Goal: Task Accomplishment & Management: Manage account settings

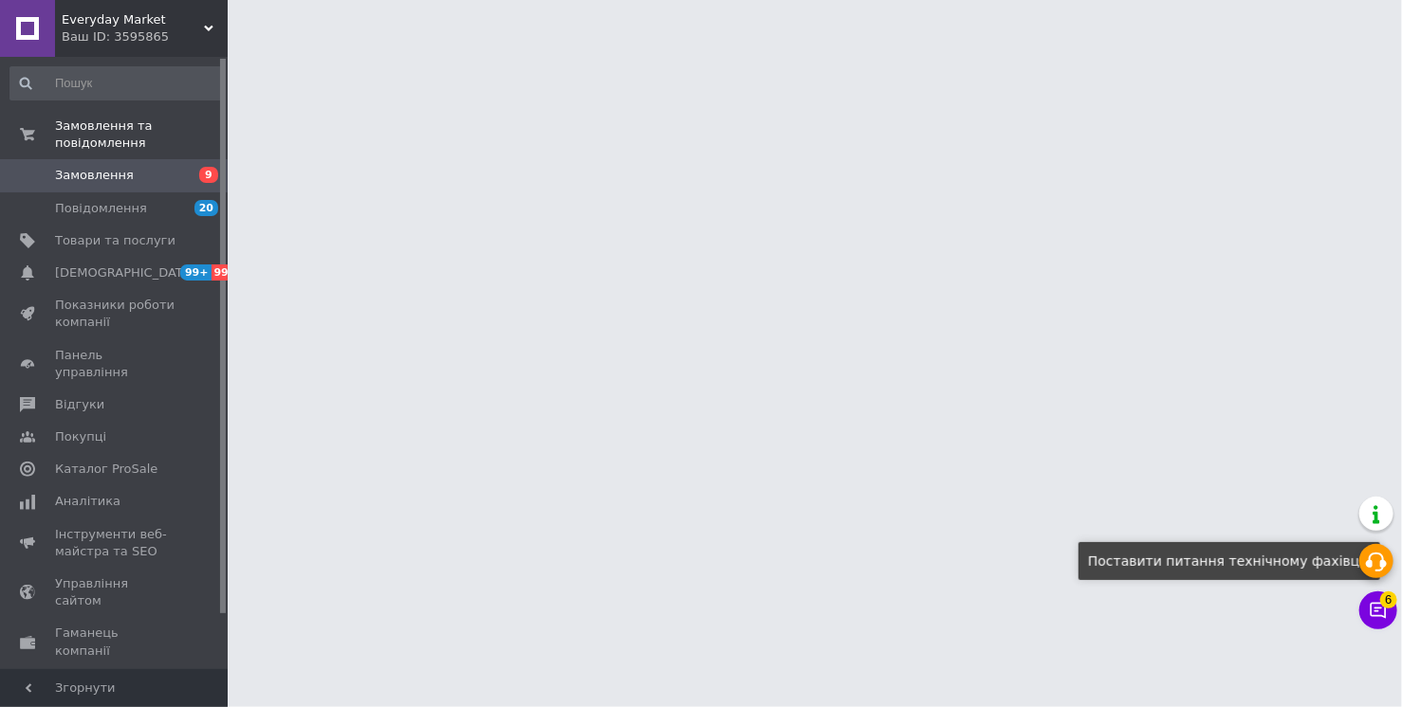
click at [1386, 561] on use at bounding box center [1376, 562] width 21 height 19
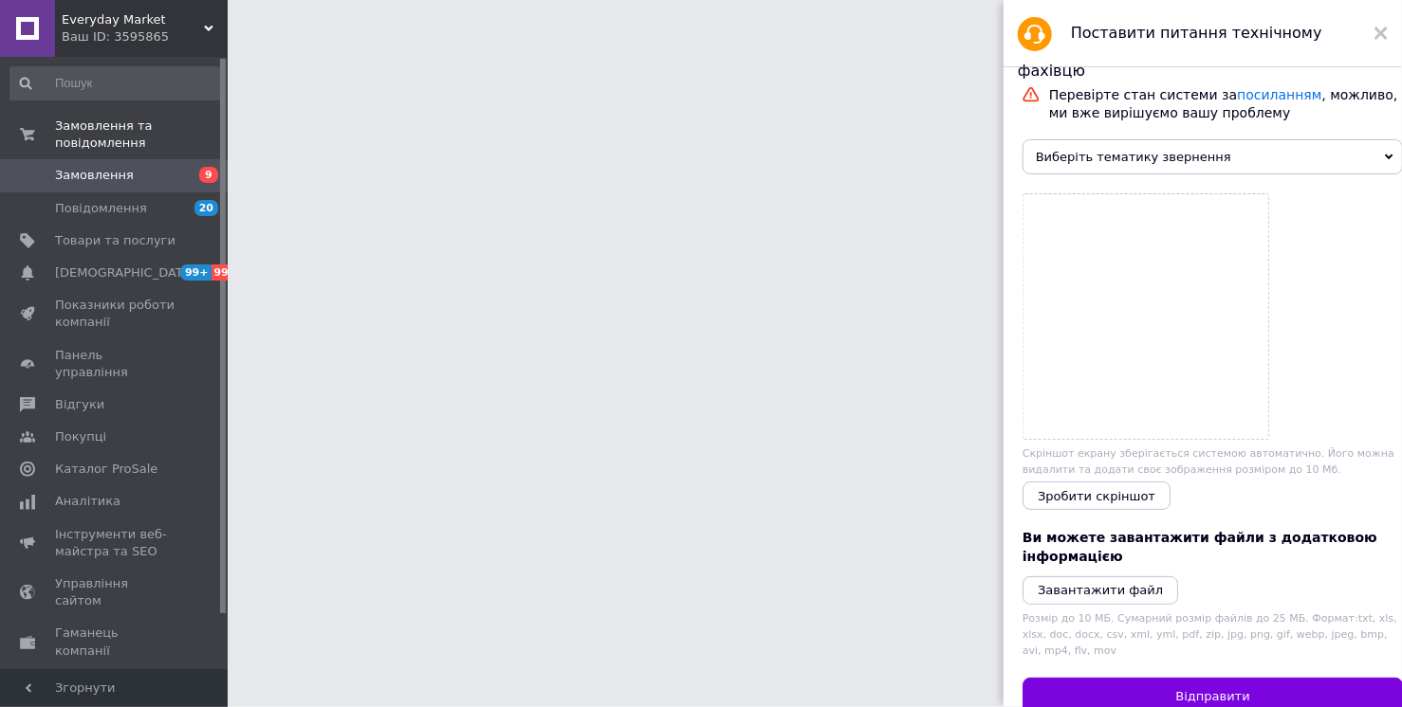
click at [1197, 151] on span "Виберіть тематику звернення" at bounding box center [1212, 156] width 380 height 35
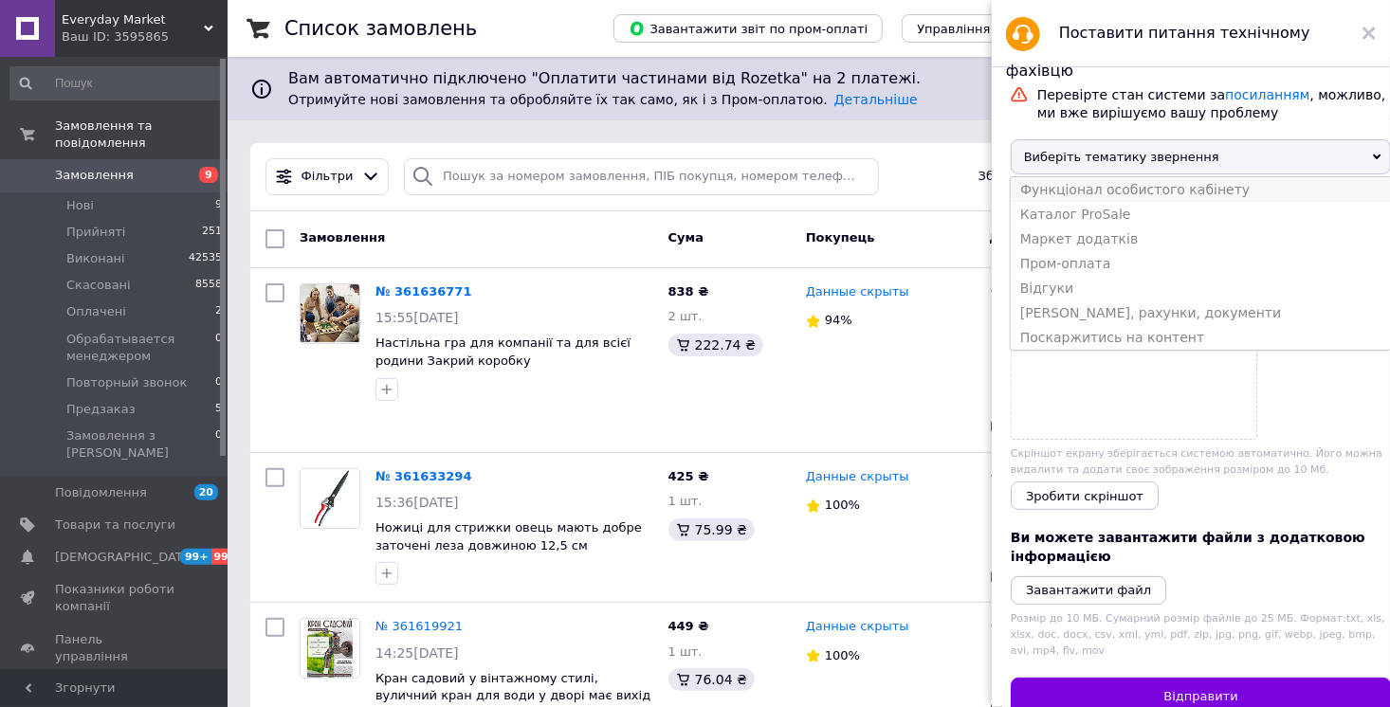
click at [1166, 184] on li "Функціонал особистого кабінету" at bounding box center [1201, 189] width 380 height 25
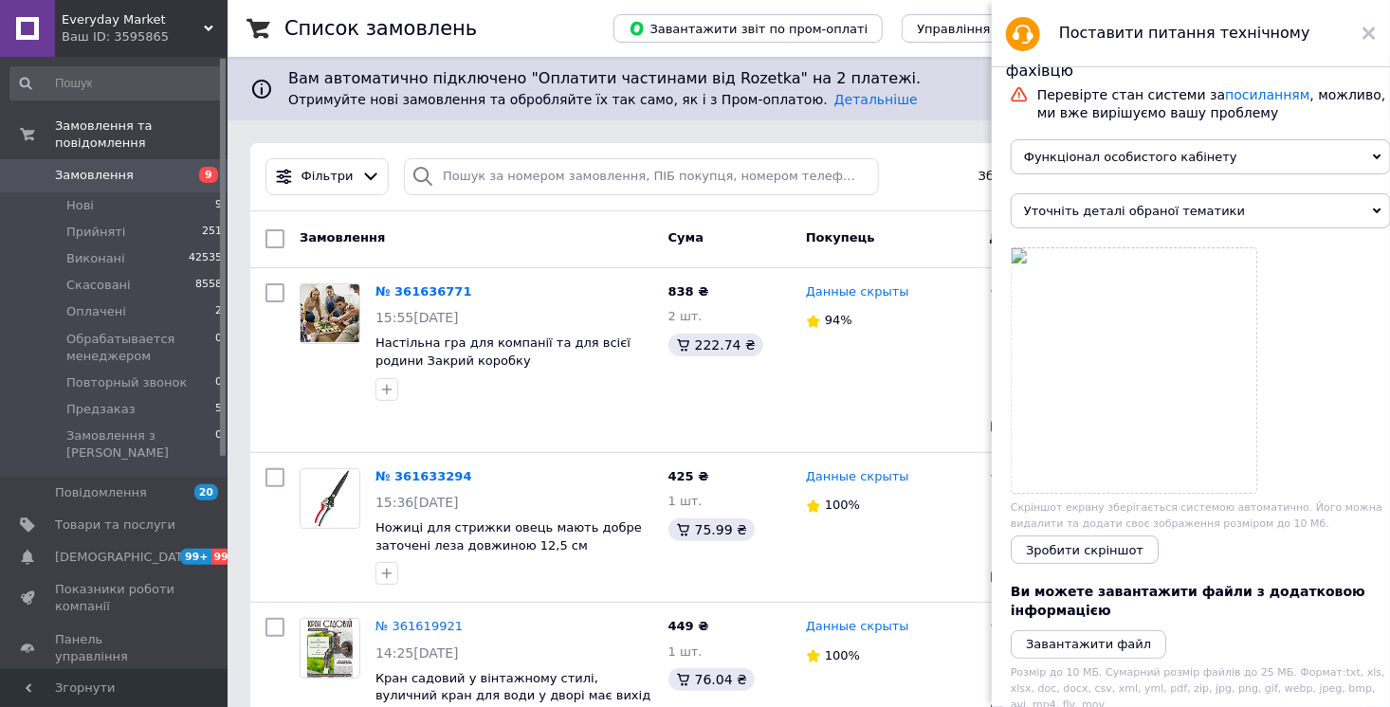
click at [1170, 205] on span "Уточніть деталі обраної тематики" at bounding box center [1201, 210] width 380 height 35
click at [1371, 33] on icon at bounding box center [1369, 33] width 13 height 13
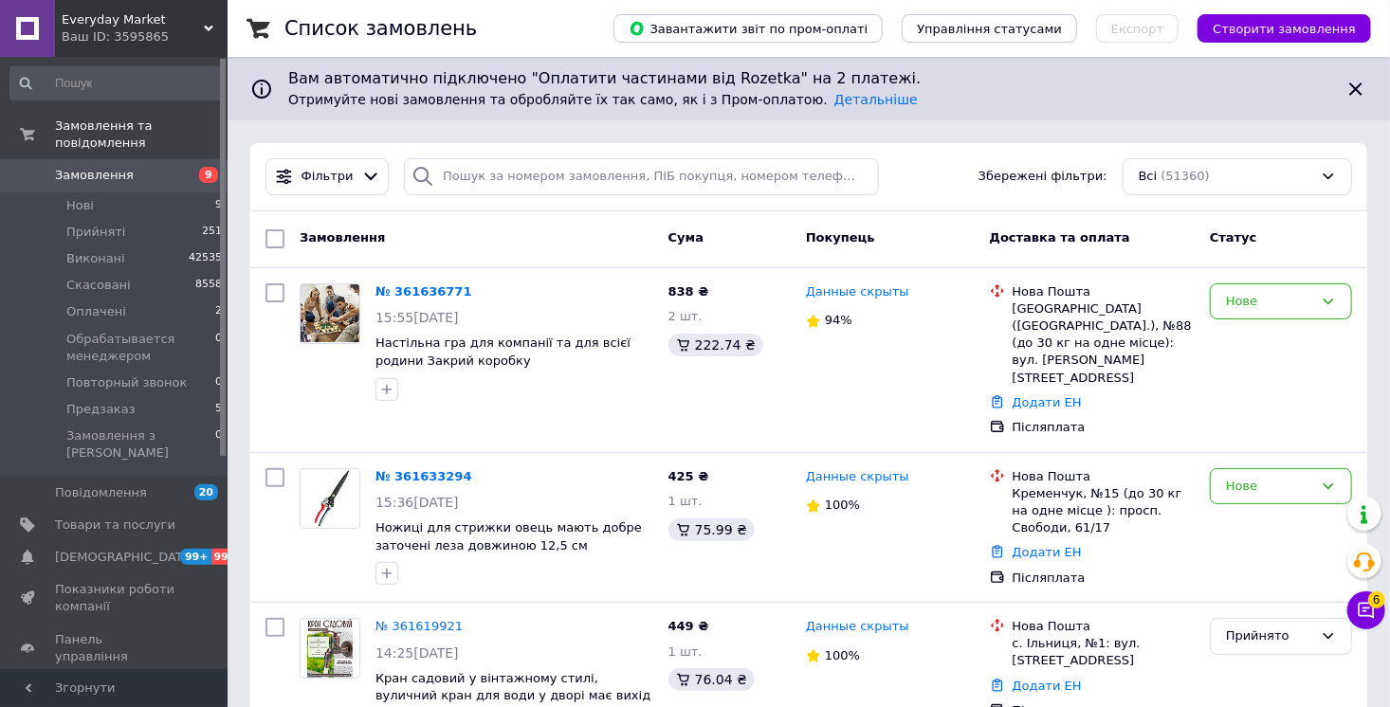
click at [508, 11] on div "Список замовлень" at bounding box center [430, 28] width 291 height 57
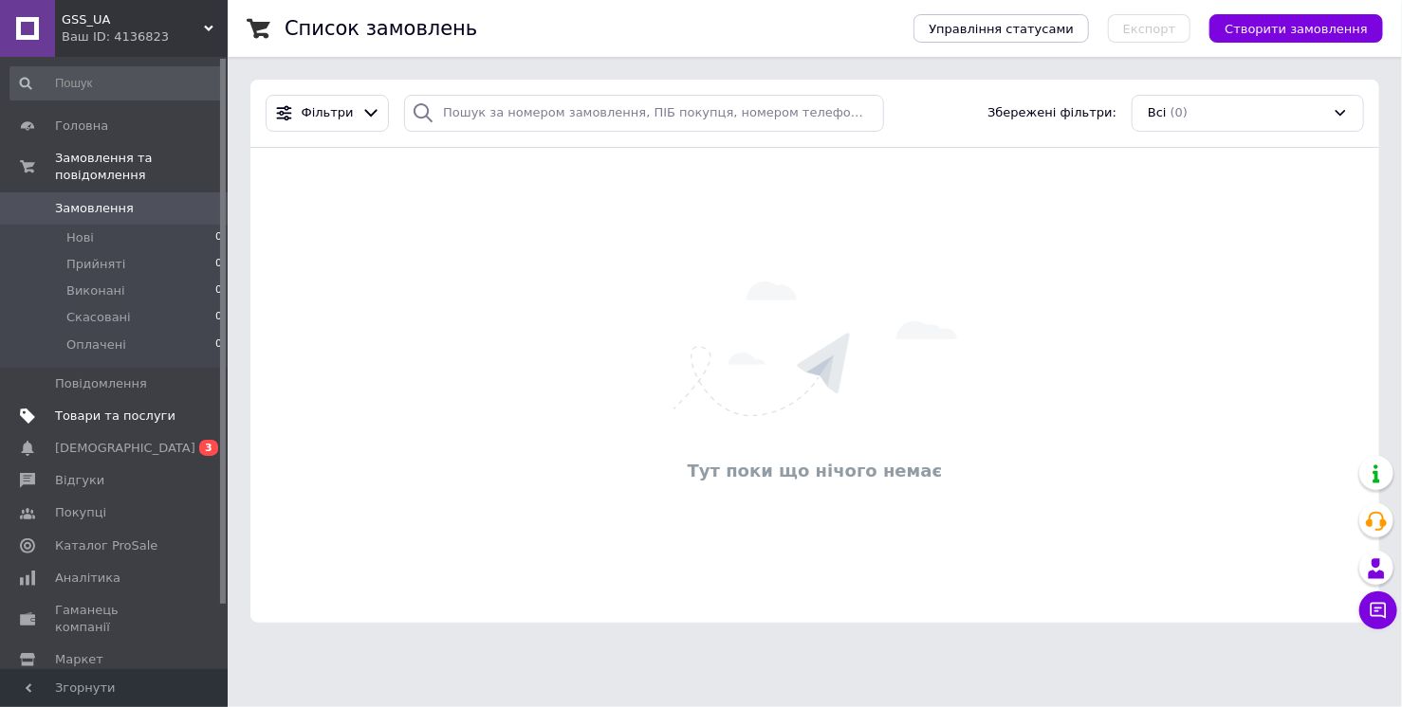
click at [113, 423] on span "Товари та послуги" at bounding box center [115, 416] width 120 height 17
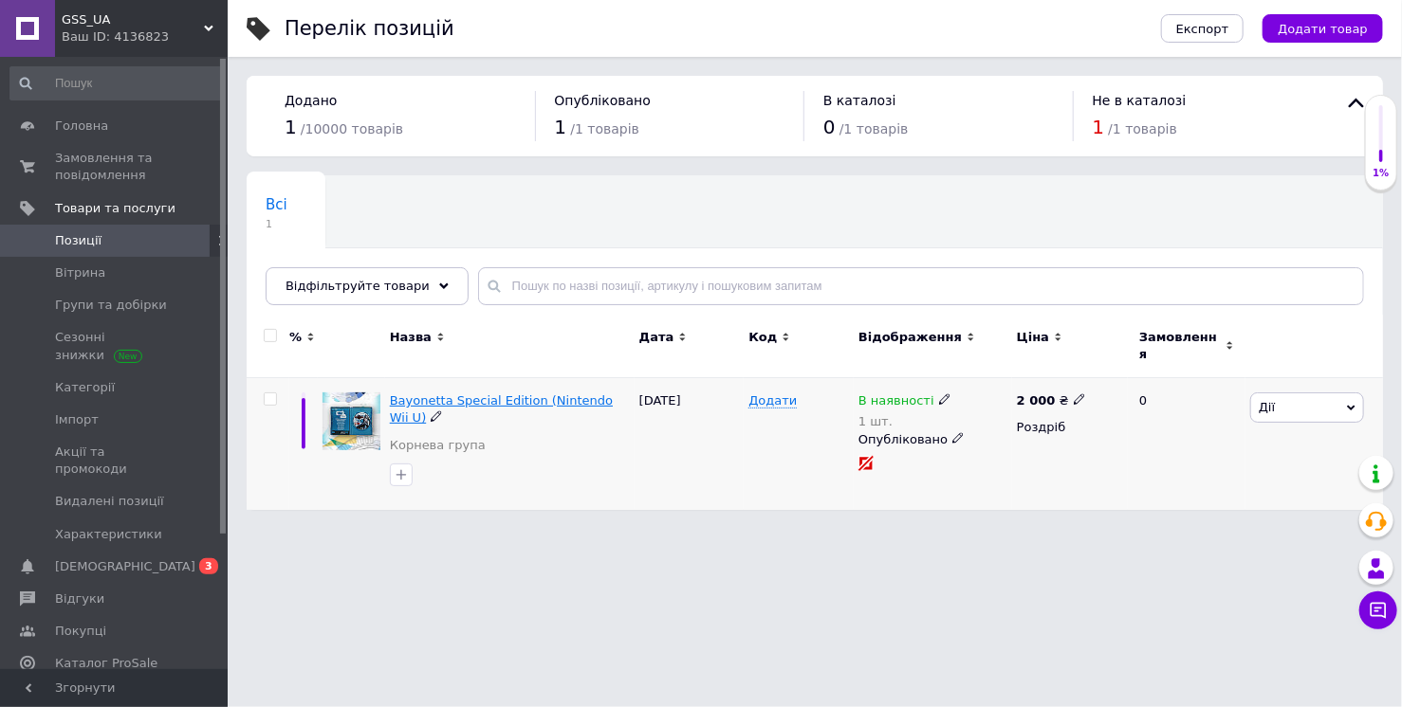
click at [508, 394] on span "Bayonetta Special Edition (Nintendo Wii U)" at bounding box center [501, 409] width 223 height 31
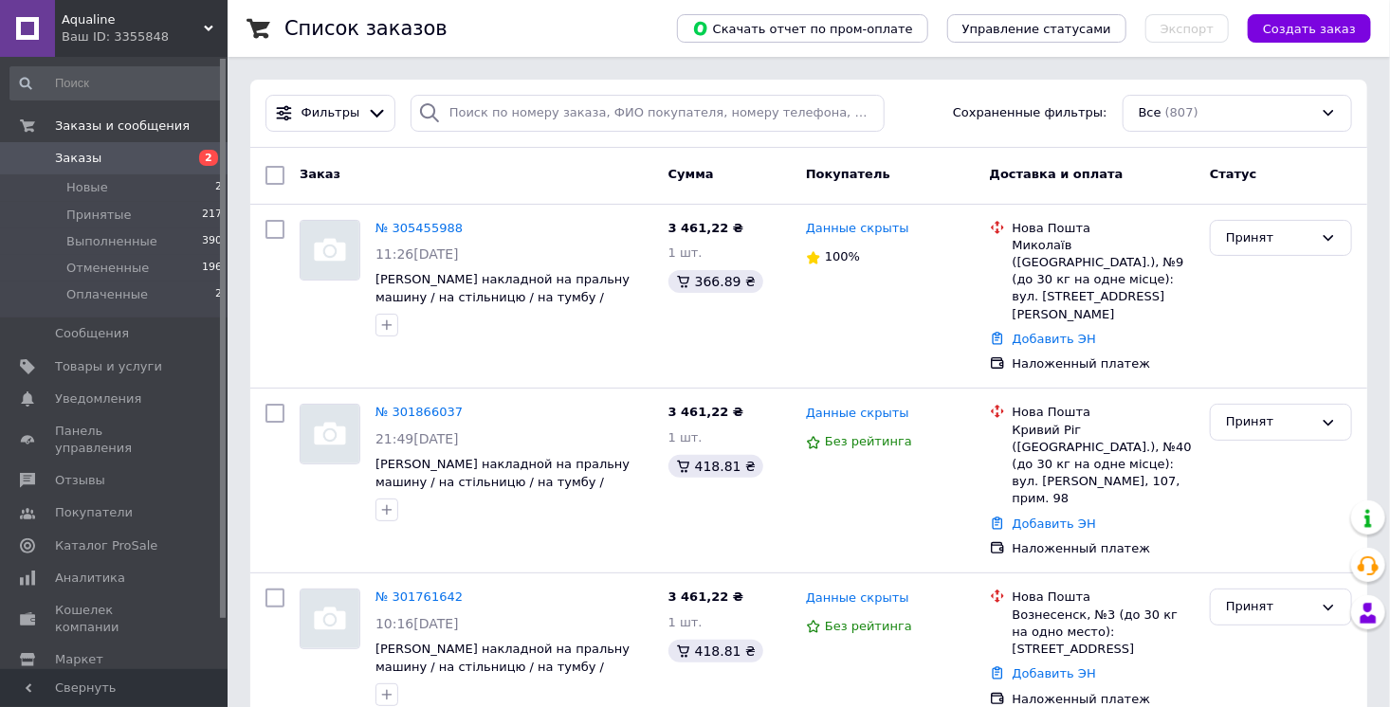
drag, startPoint x: 1334, startPoint y: 72, endPoint x: 990, endPoint y: 181, distance: 361.1
click at [101, 472] on span "Отзывы" at bounding box center [80, 480] width 50 height 17
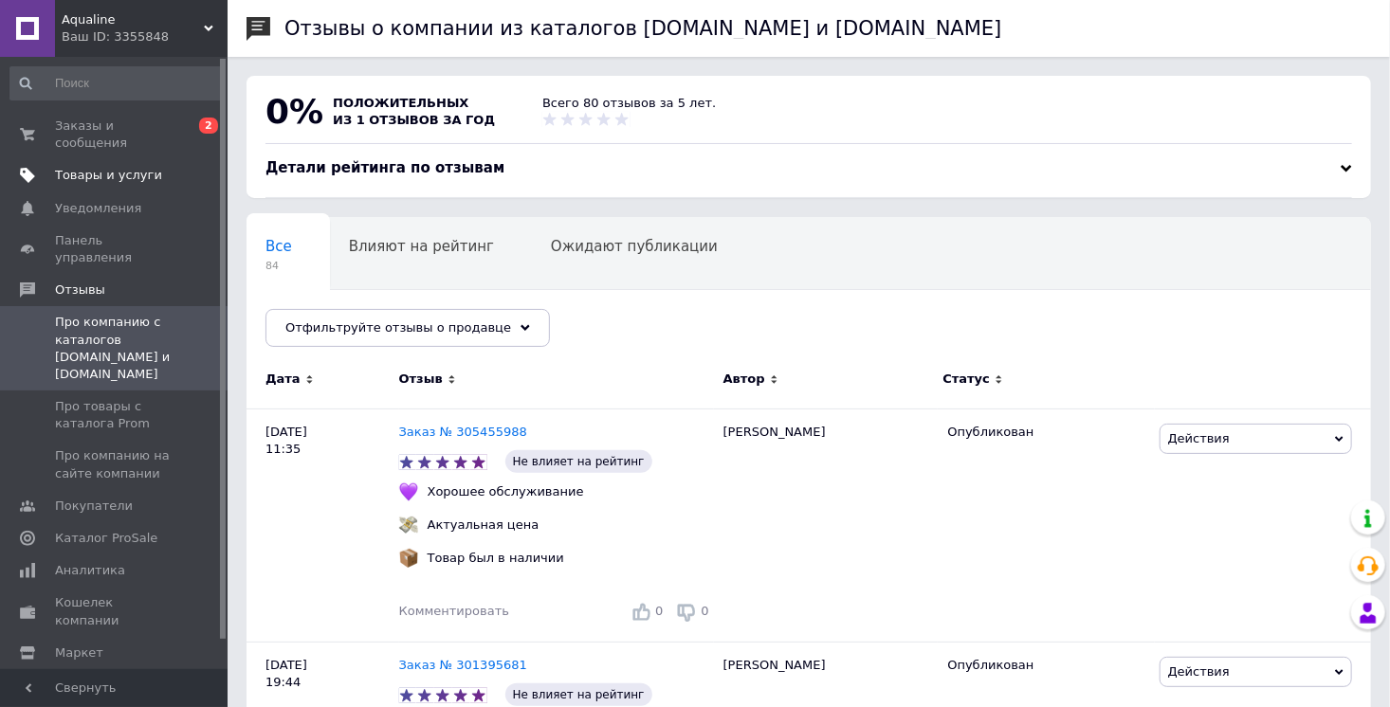
click at [99, 176] on span "Товары и услуги" at bounding box center [108, 175] width 107 height 17
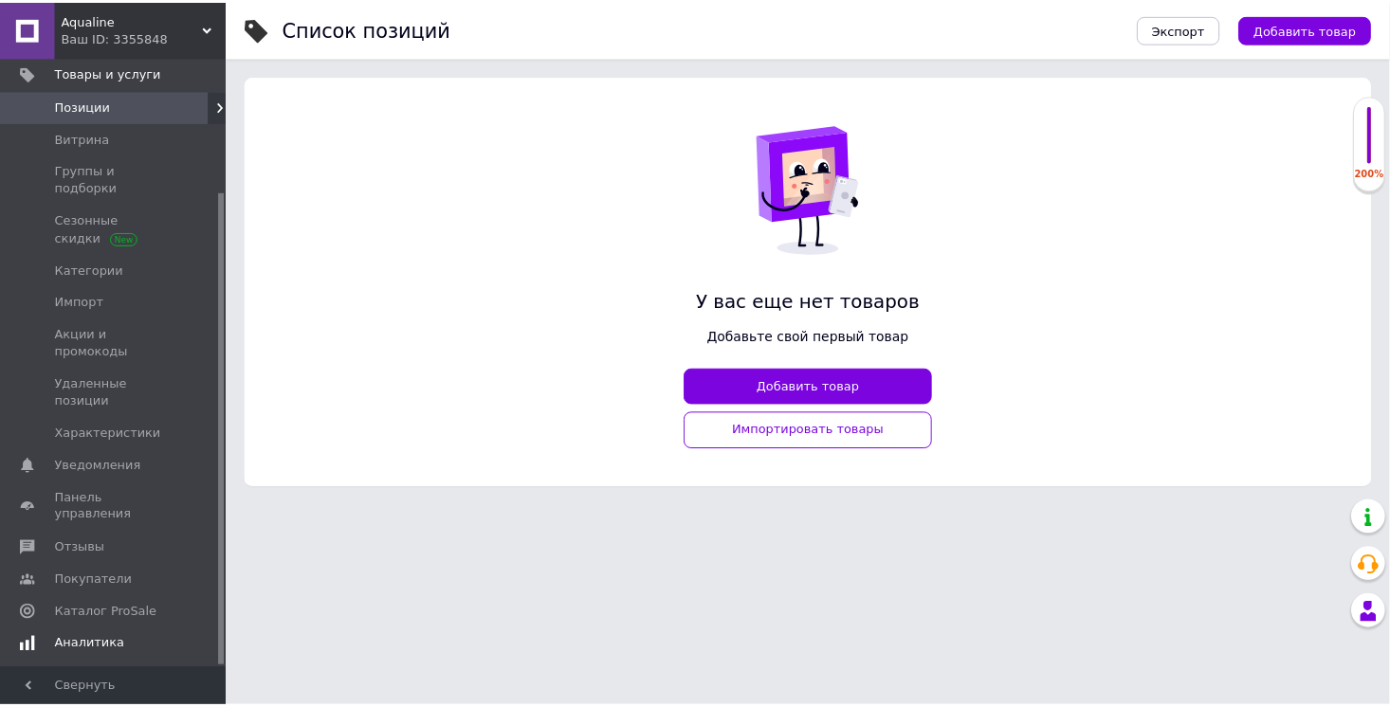
scroll to position [173, 0]
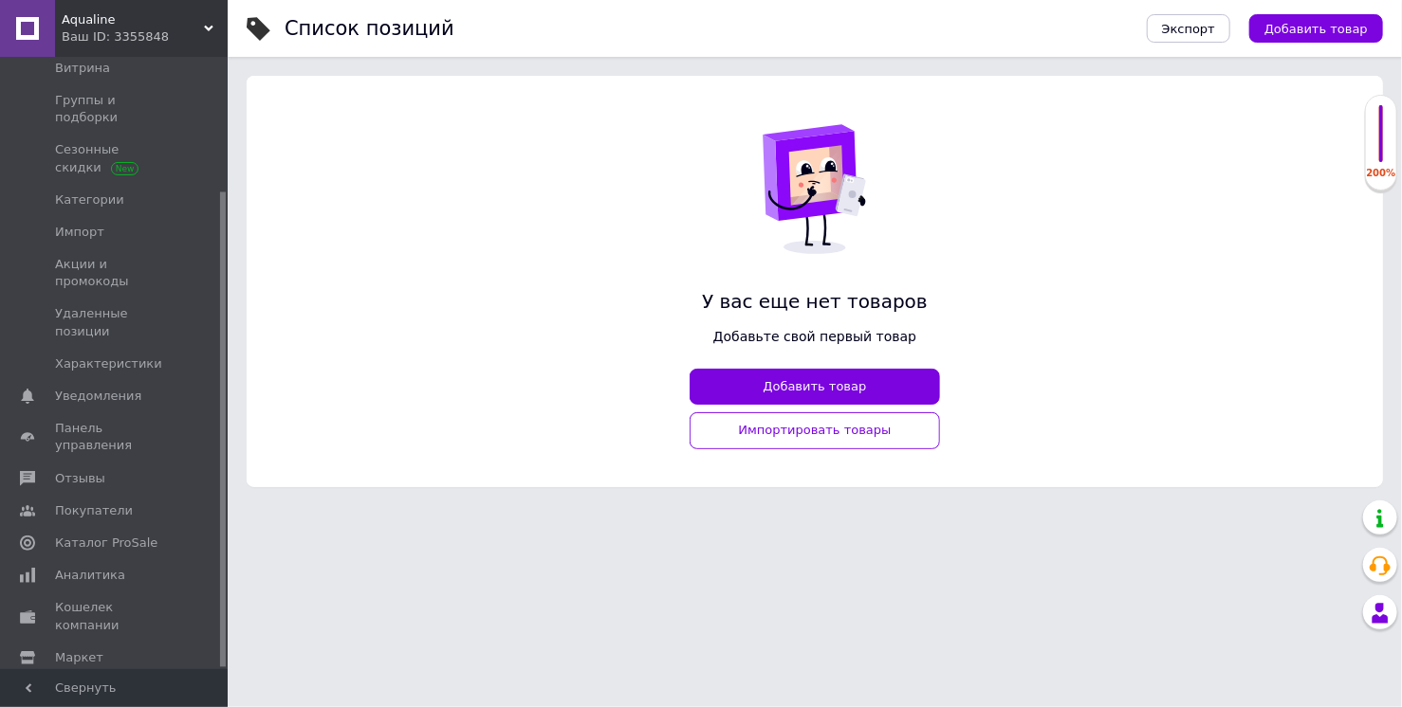
click at [108, 682] on span "Настройки" at bounding box center [89, 690] width 69 height 17
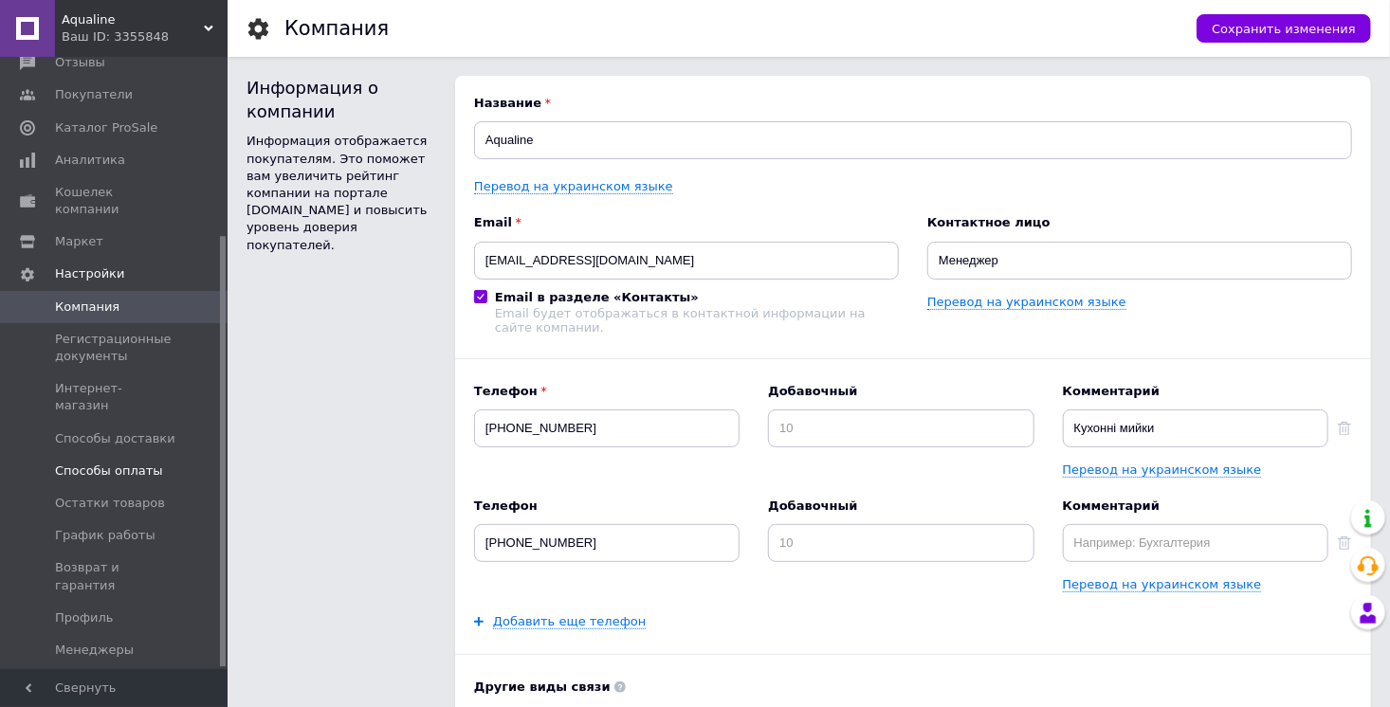
scroll to position [254, 0]
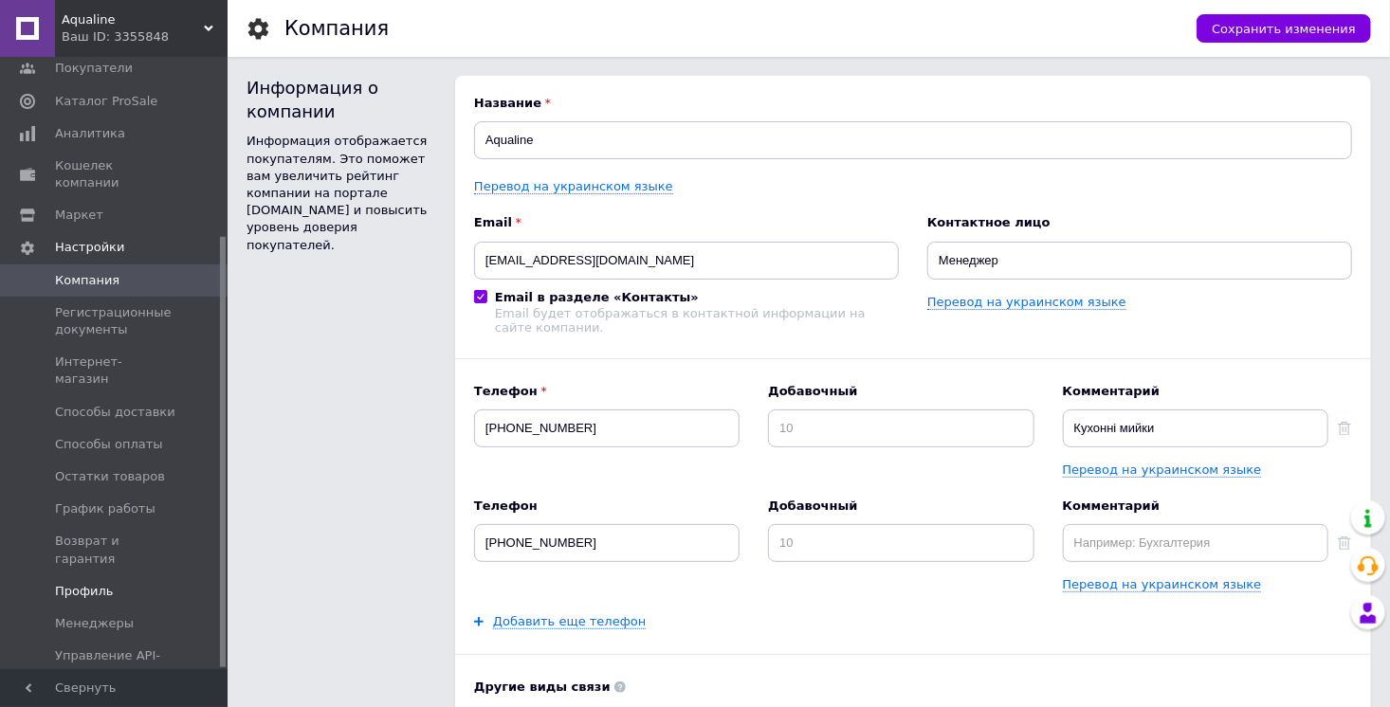
click at [90, 583] on span "Профиль" at bounding box center [84, 591] width 59 height 17
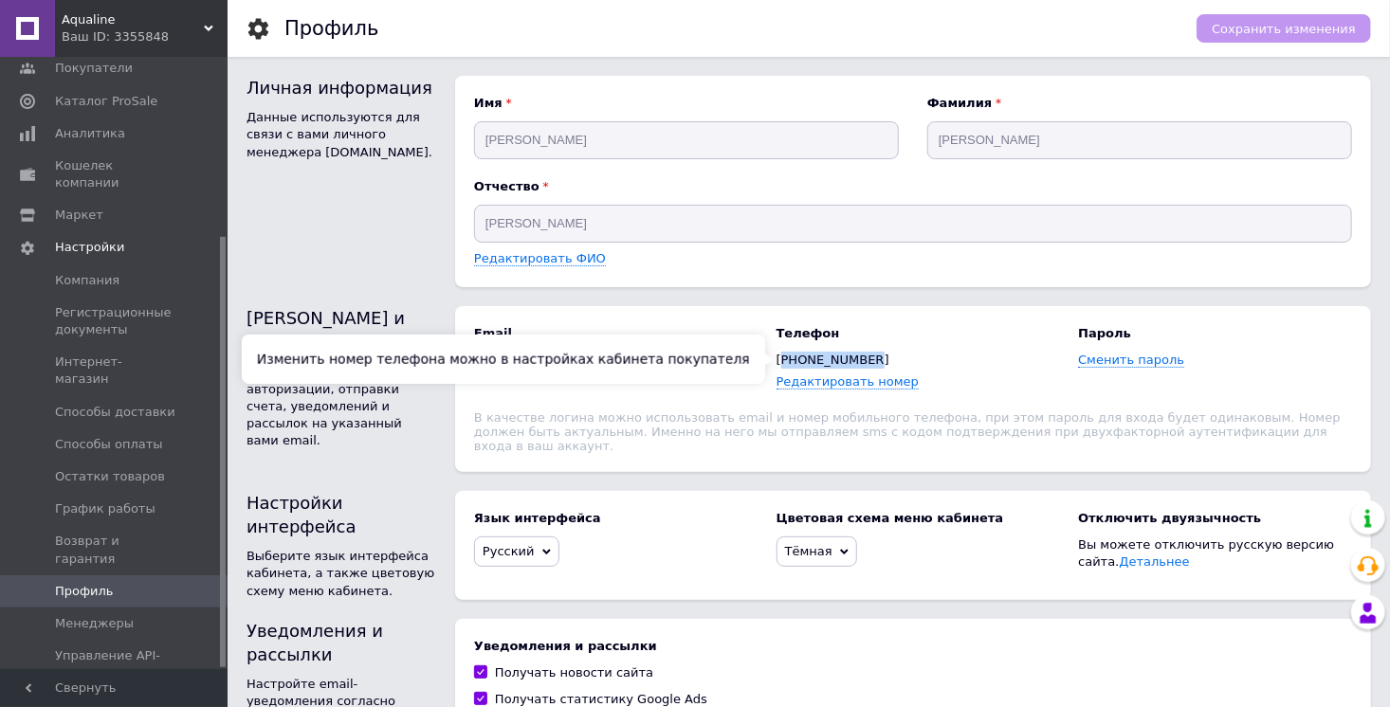
drag, startPoint x: 872, startPoint y: 358, endPoint x: 781, endPoint y: 360, distance: 91.1
click at [781, 360] on div "Телефон +380994389505 Редактировать номер" at bounding box center [914, 358] width 274 height 66
copy span "380994389505"
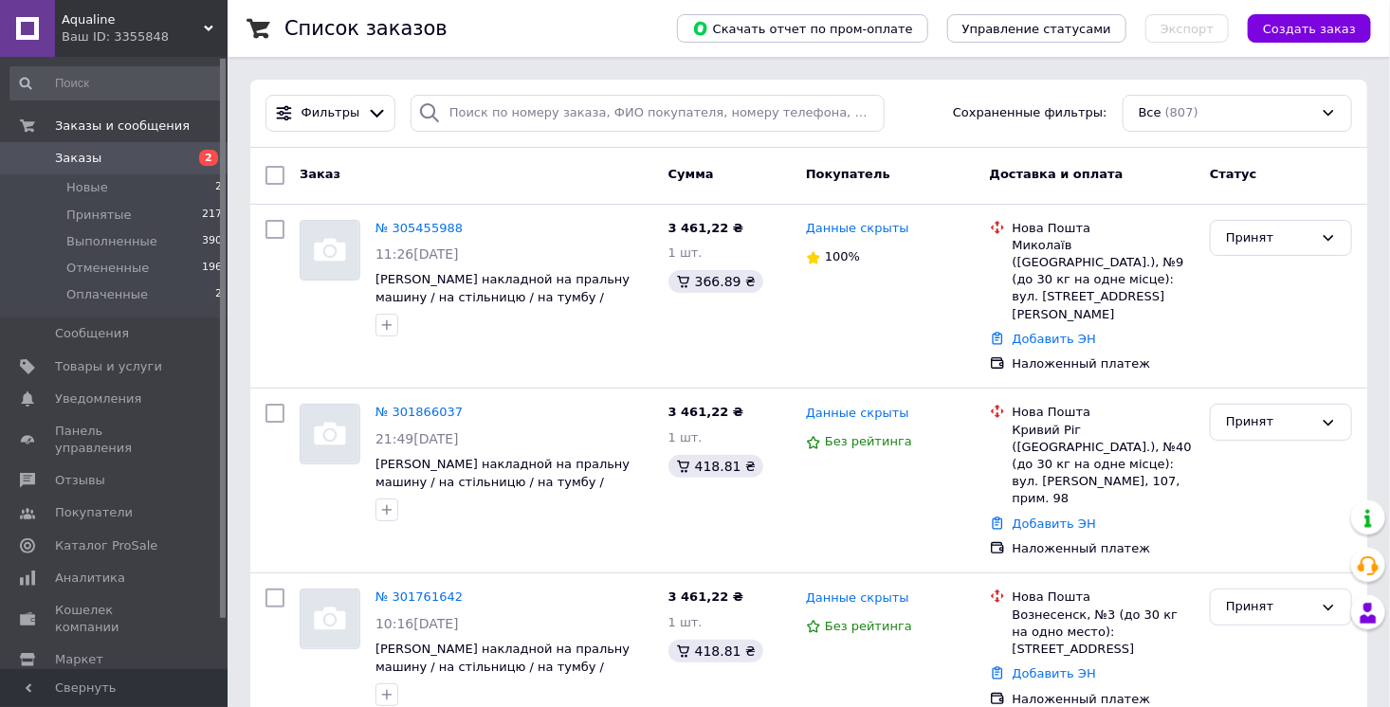
click at [115, 30] on div "Ваш ID: 3355848" at bounding box center [145, 36] width 166 height 17
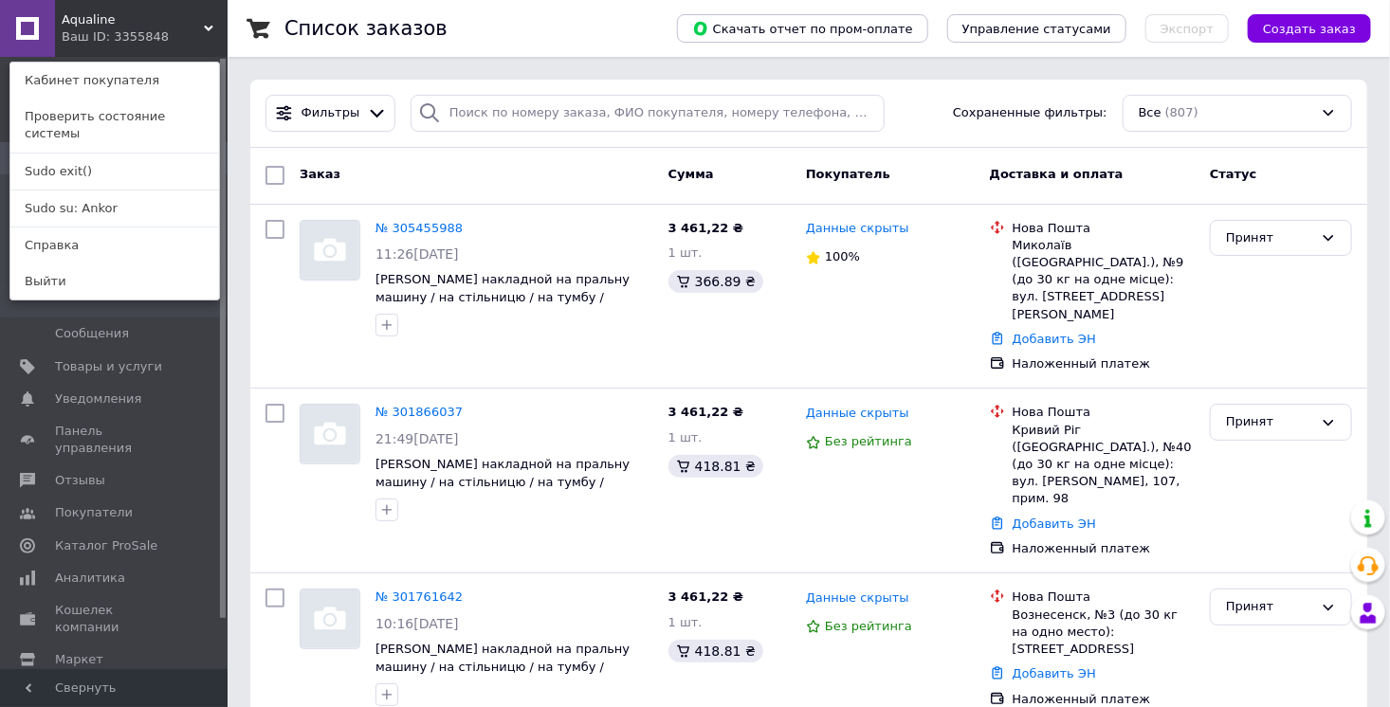
click at [119, 27] on span "Aqualine" at bounding box center [133, 19] width 142 height 17
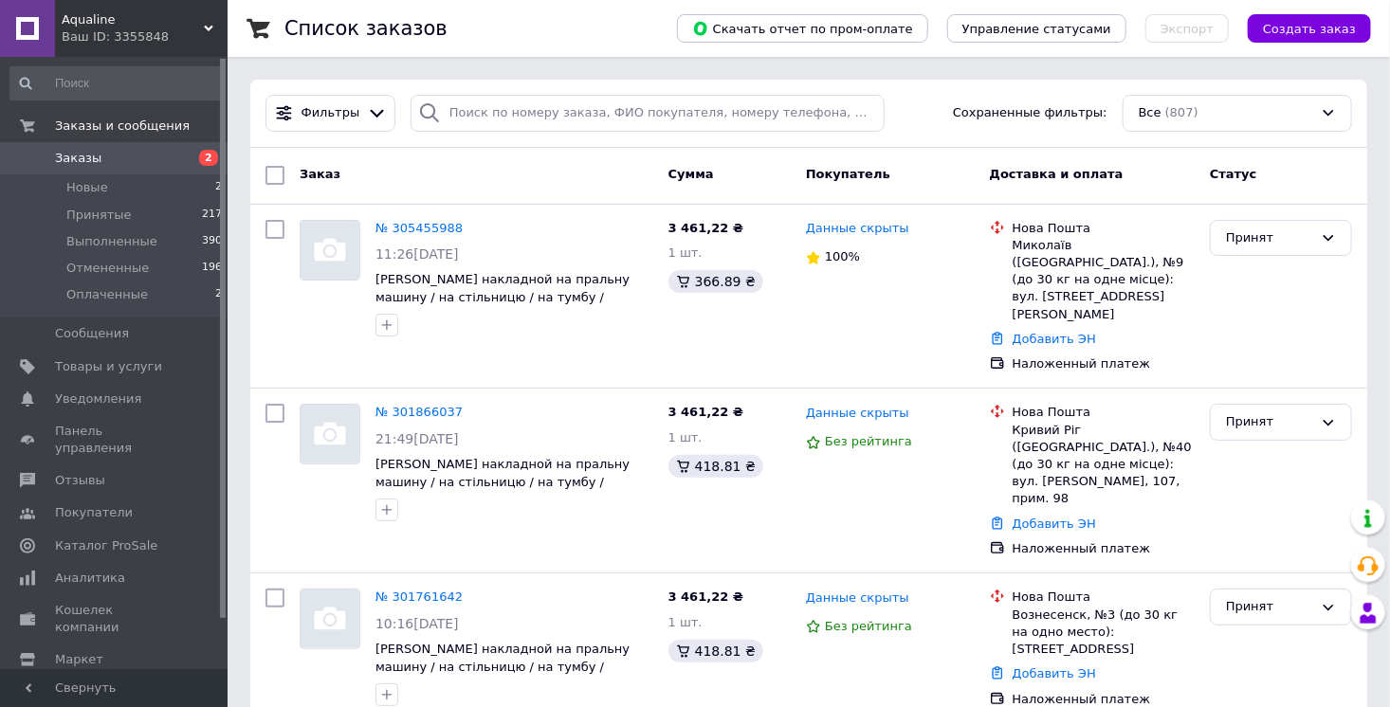
click at [137, 29] on div "Ваш ID: 3355848" at bounding box center [145, 36] width 166 height 17
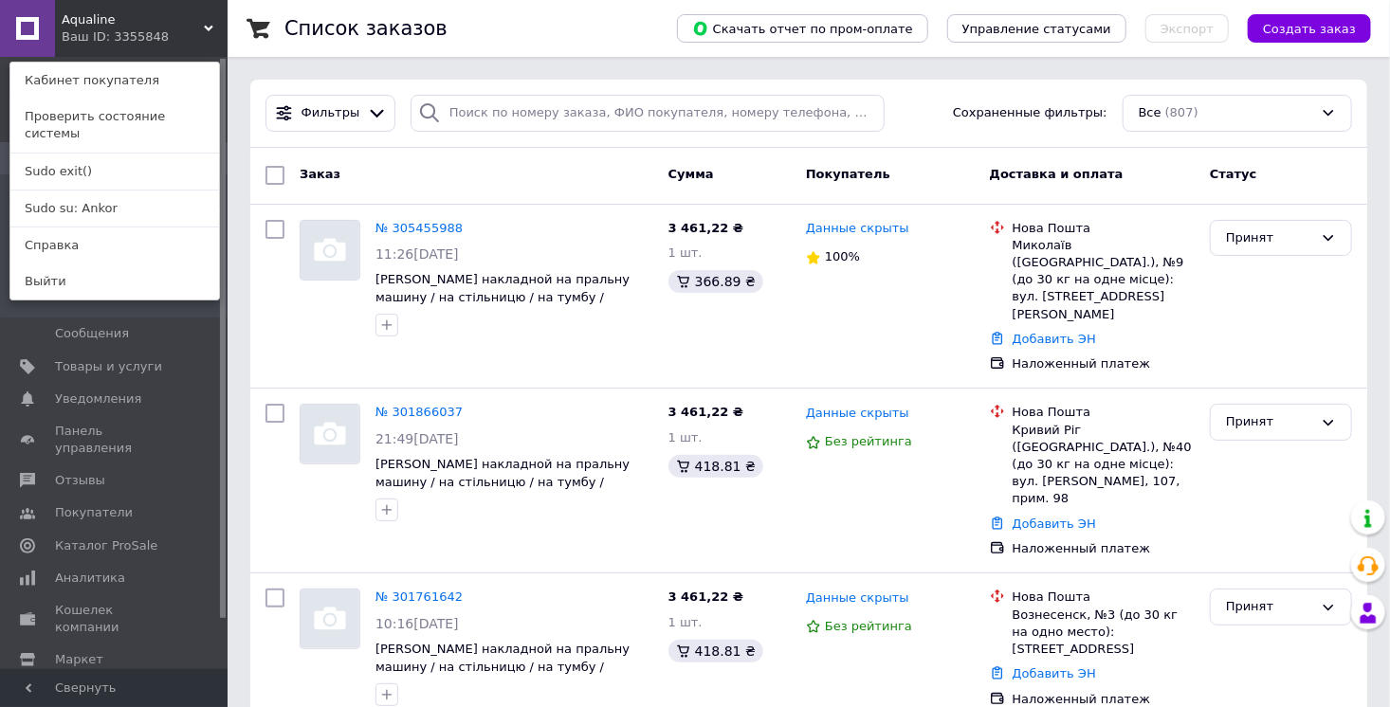
click at [137, 29] on div "Ваш ID: 3355848" at bounding box center [102, 36] width 80 height 17
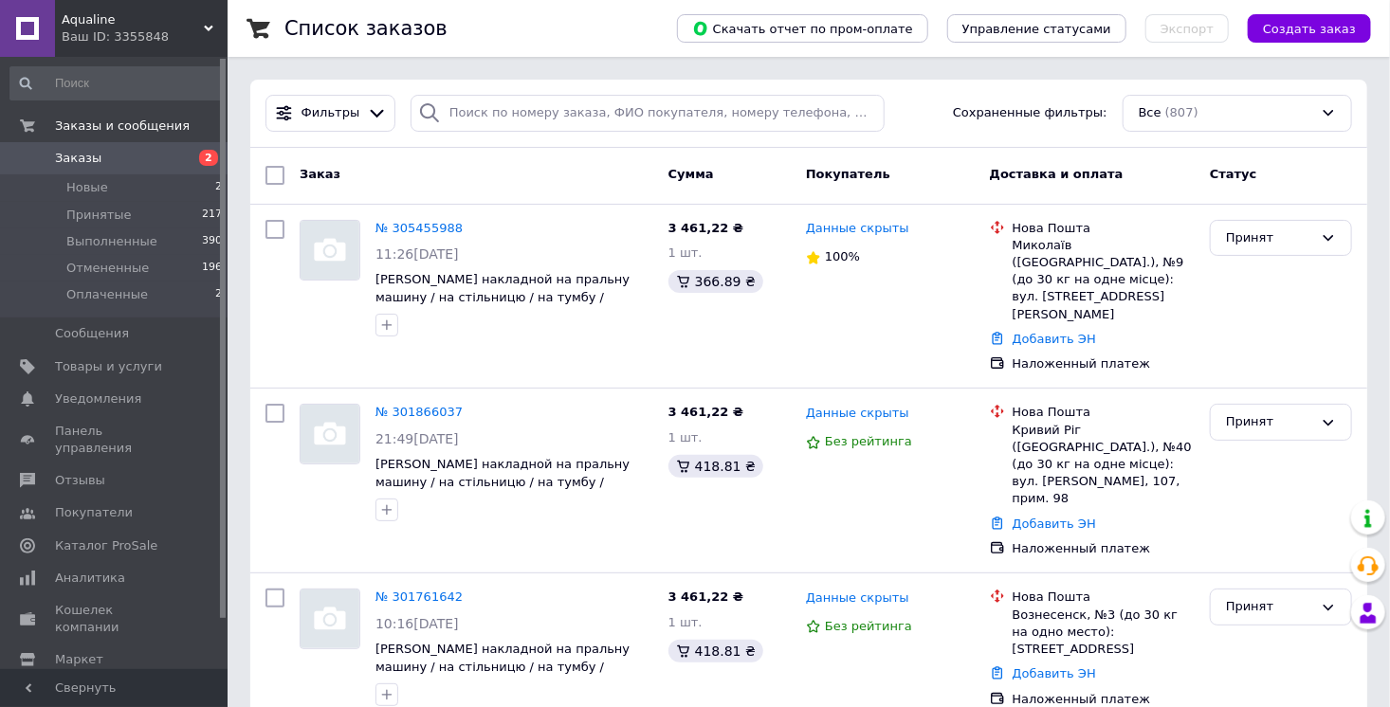
click at [149, 27] on span "Aqualine" at bounding box center [133, 19] width 142 height 17
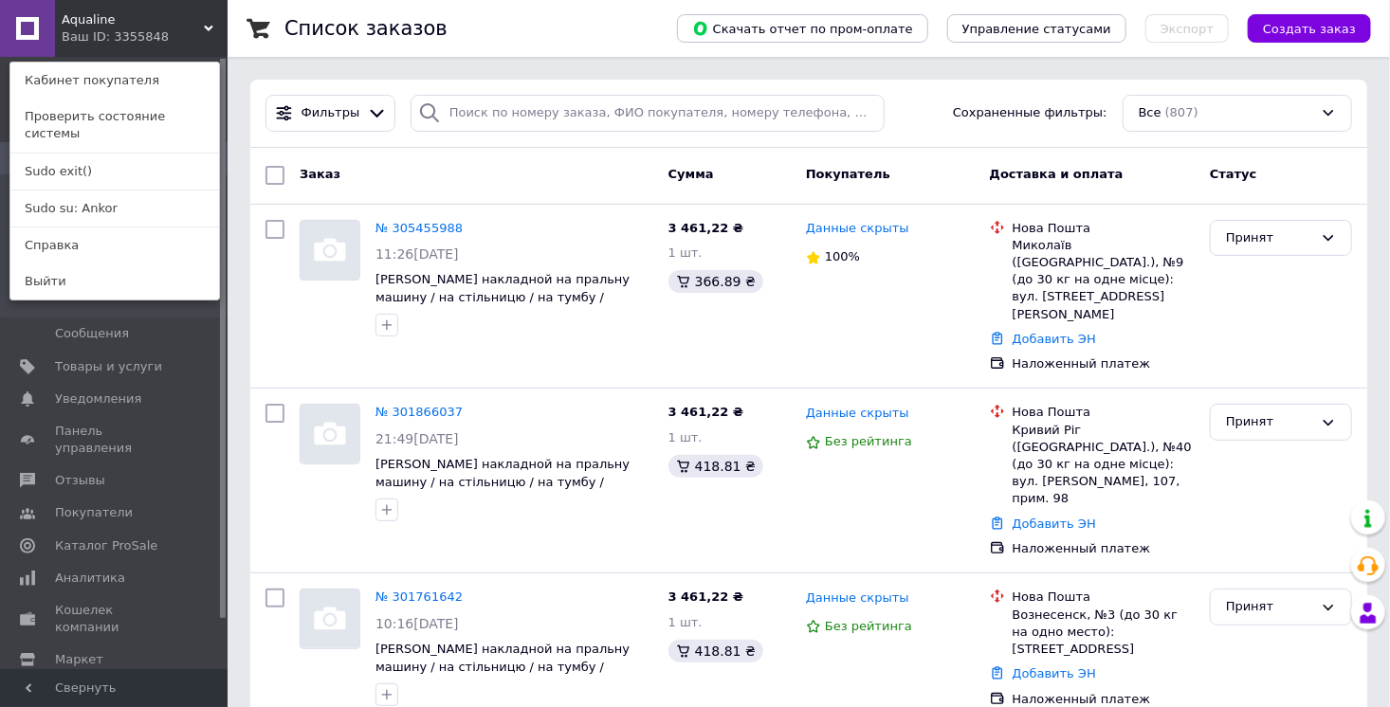
click at [141, 30] on div "Ваш ID: 3355848" at bounding box center [102, 36] width 80 height 17
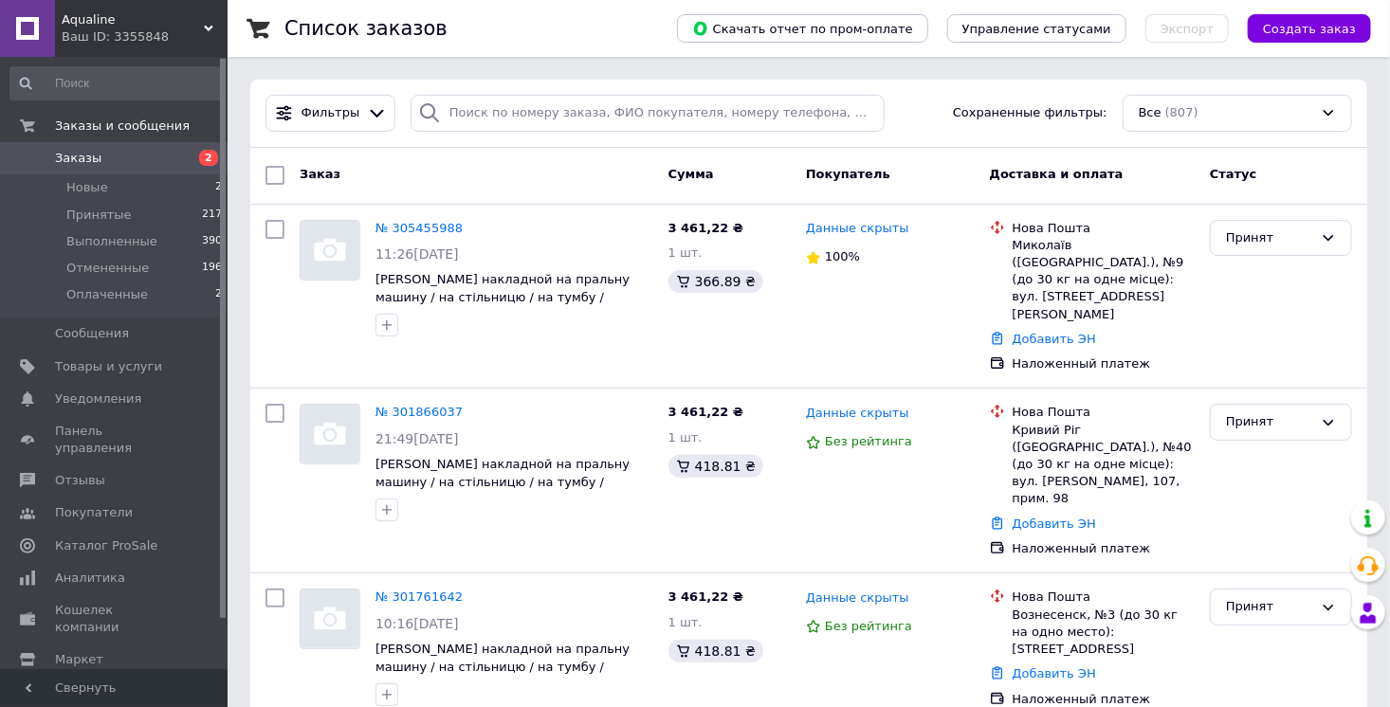
click at [152, 30] on div "Ваш ID: 3355848" at bounding box center [145, 36] width 166 height 17
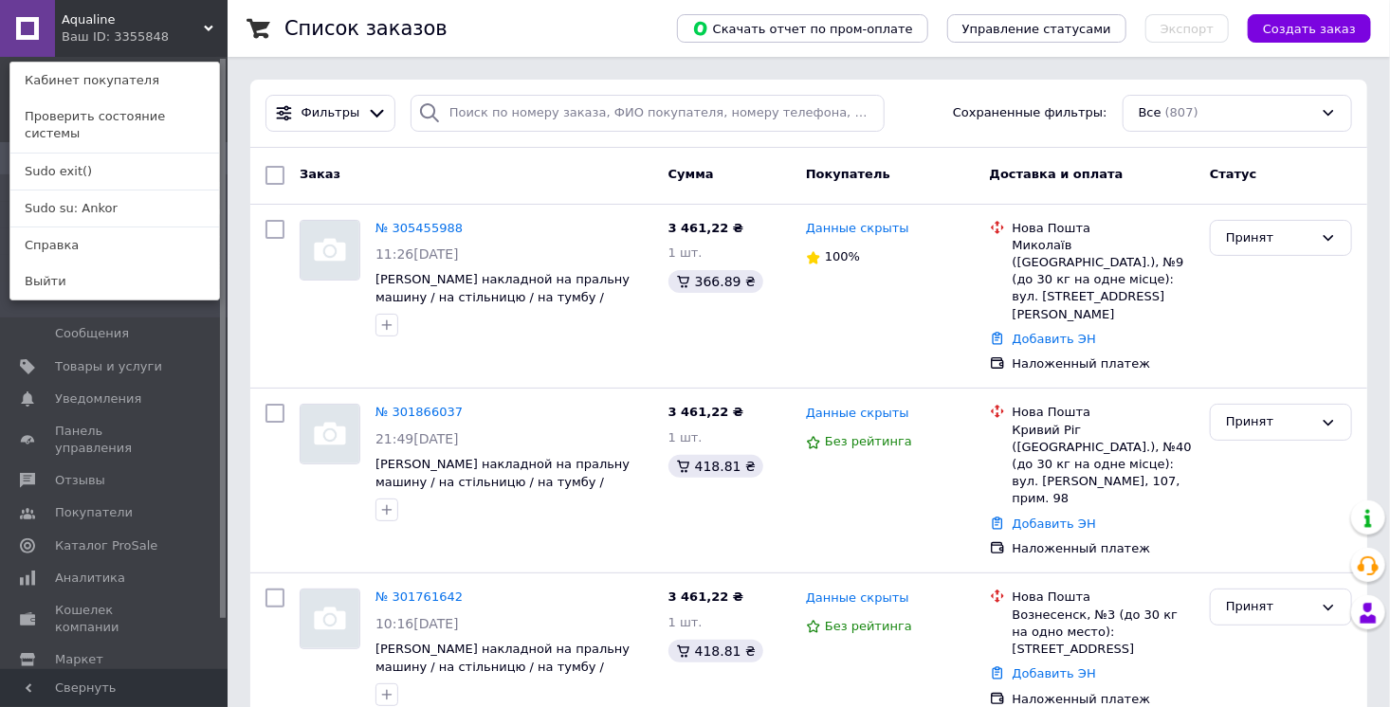
click at [153, 28] on div "Aqualine Ваш ID: 3355848 Кабинет покупателя Проверить состояние системы Sudo ex…" at bounding box center [114, 28] width 228 height 57
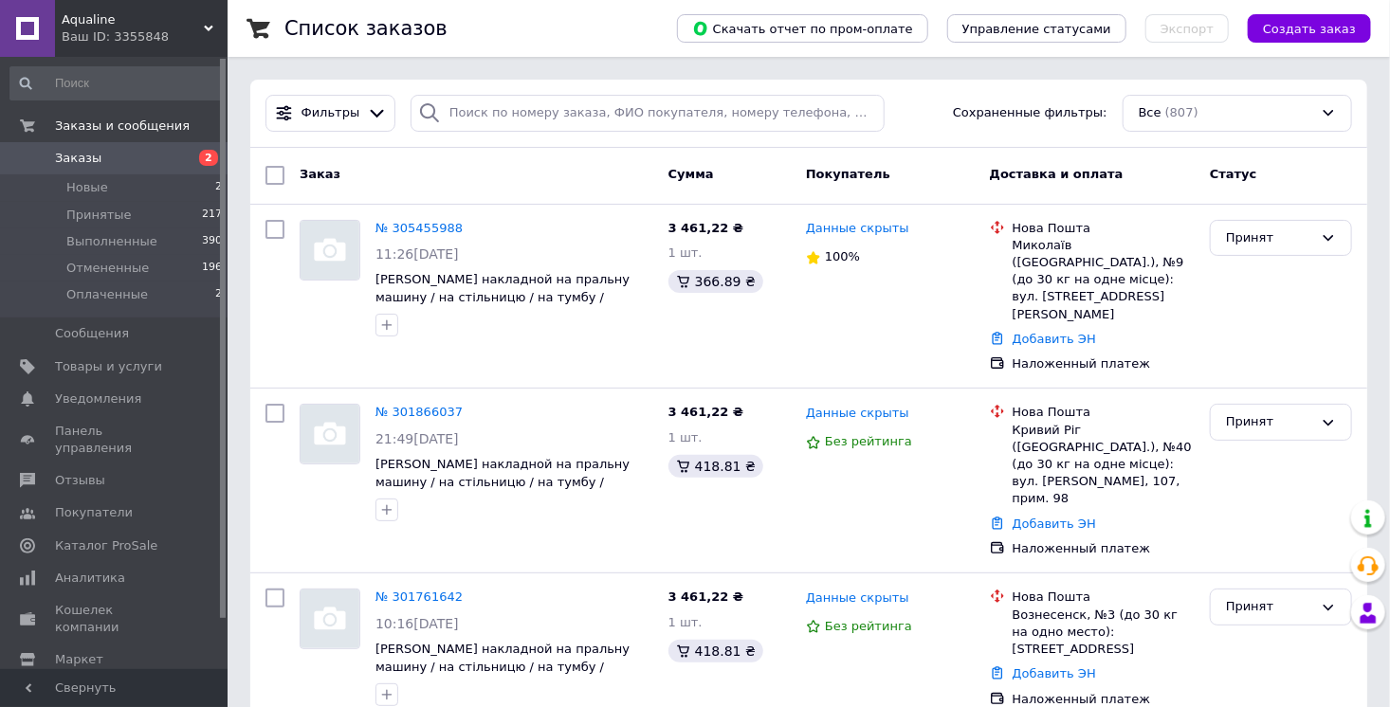
click at [171, 23] on span "Aqualine" at bounding box center [133, 19] width 142 height 17
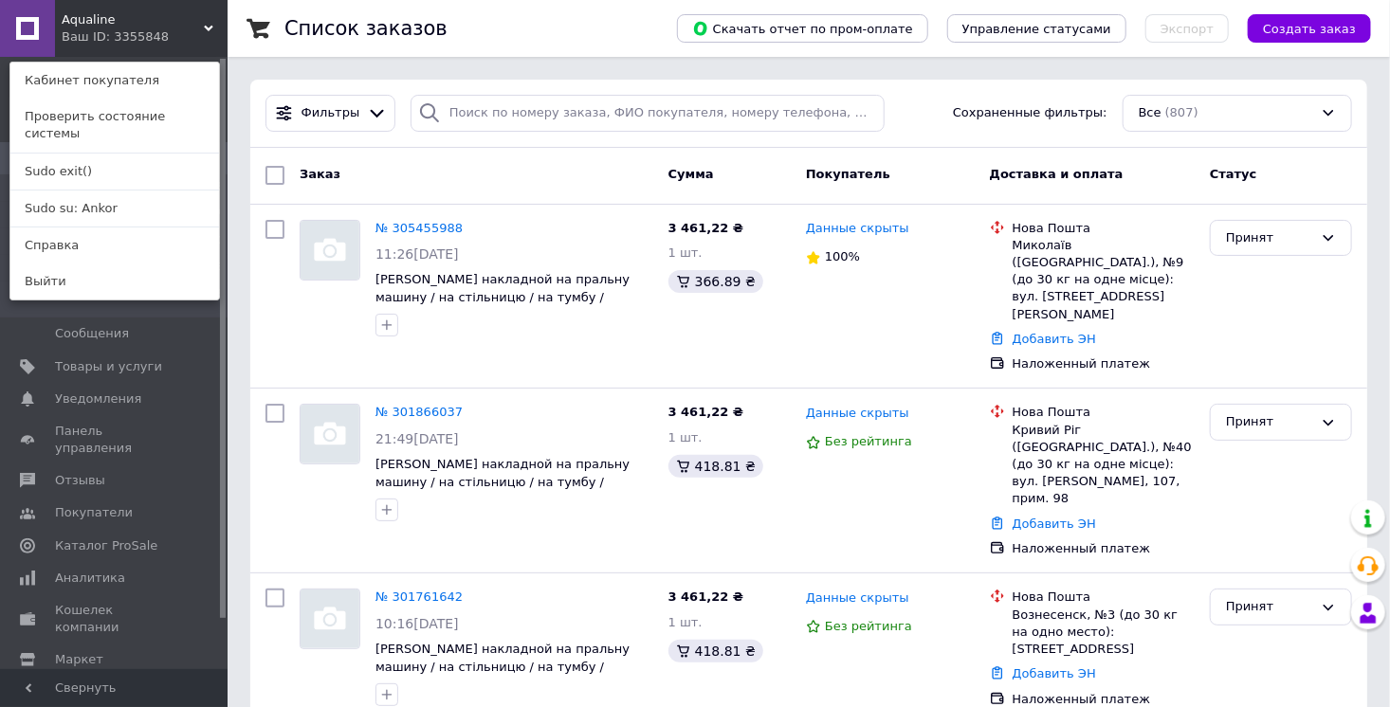
click at [171, 22] on div "Aqualine Ваш ID: 3355848 Кабинет покупателя Проверить состояние системы Sudo ex…" at bounding box center [114, 28] width 228 height 57
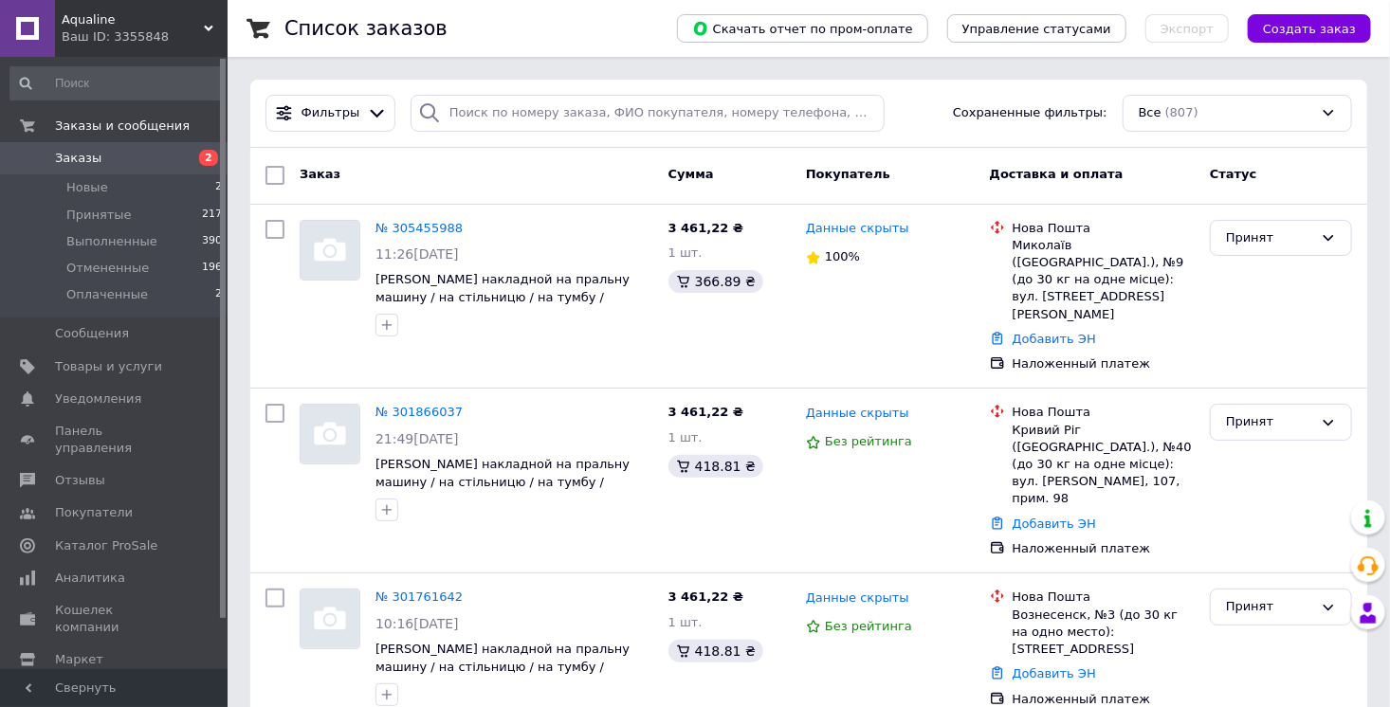
click at [162, 20] on span "Aqualine" at bounding box center [133, 19] width 142 height 17
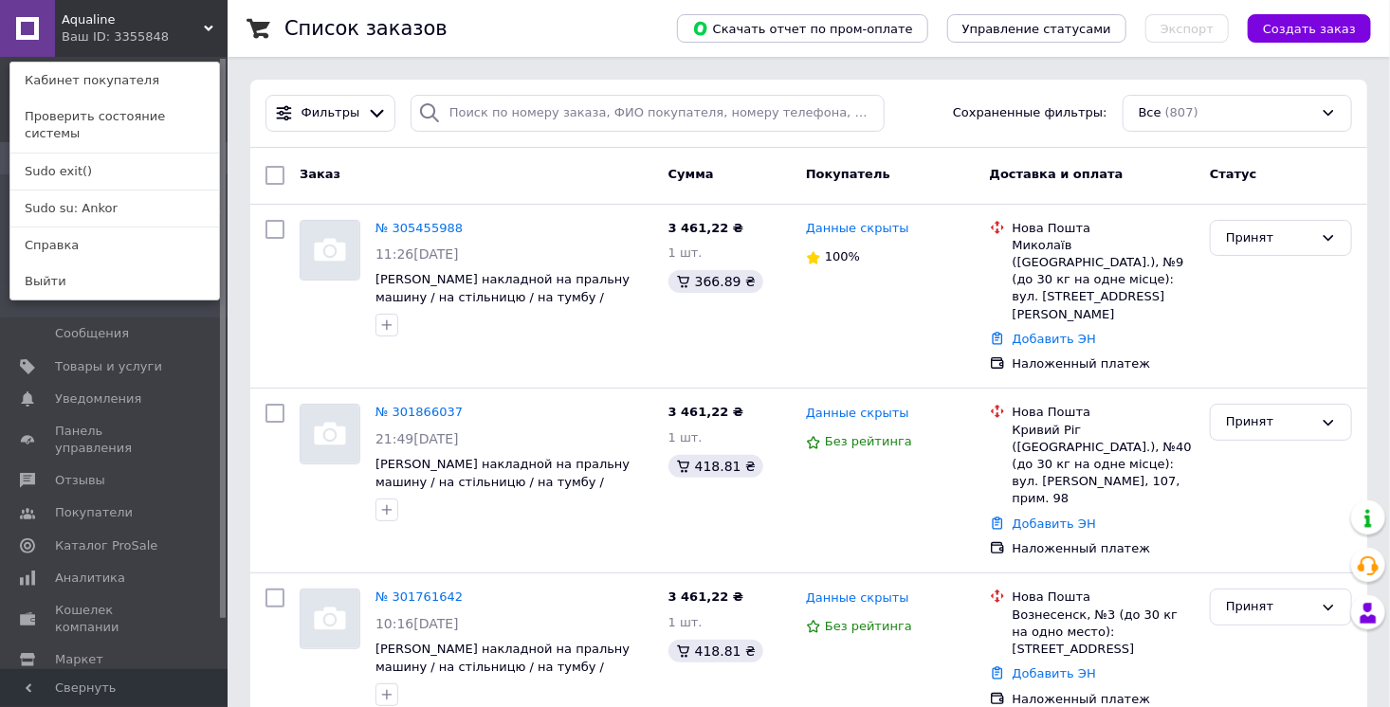
click at [125, 30] on div "Ваш ID: 3355848" at bounding box center [102, 36] width 80 height 17
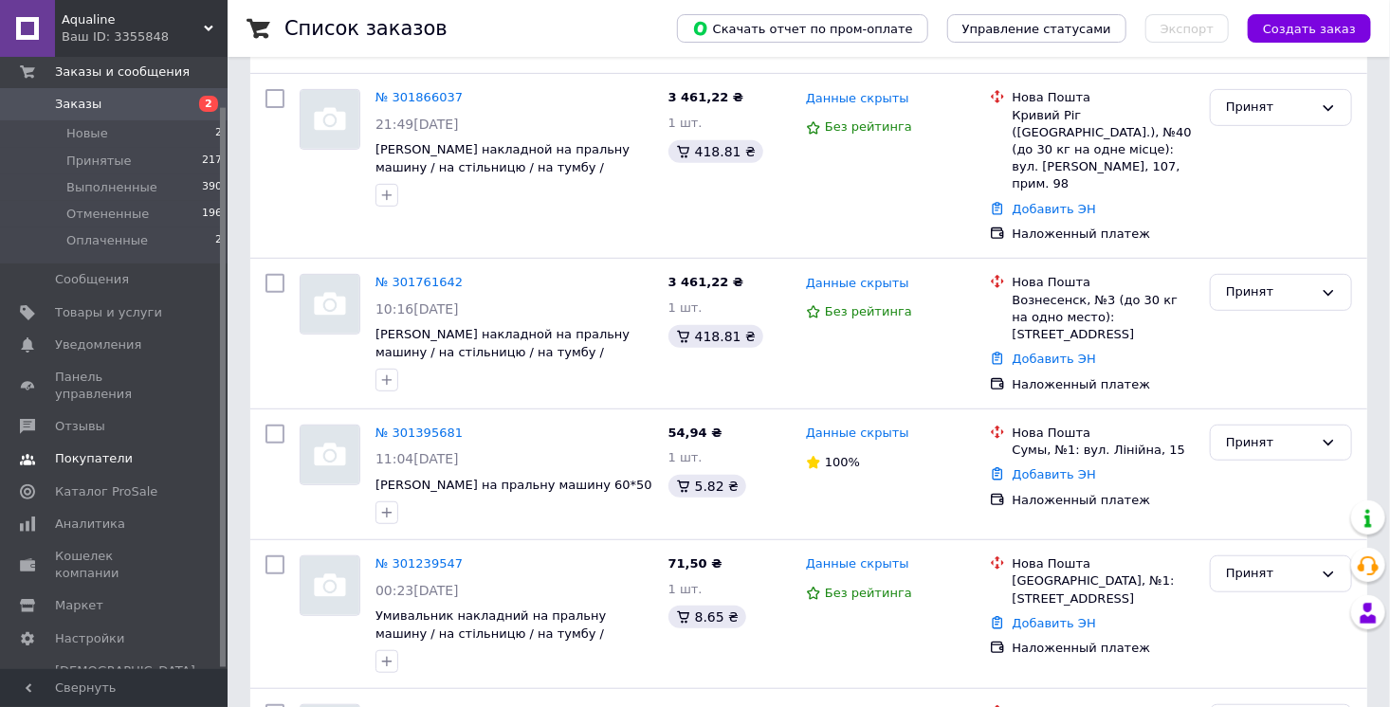
scroll to position [455, 0]
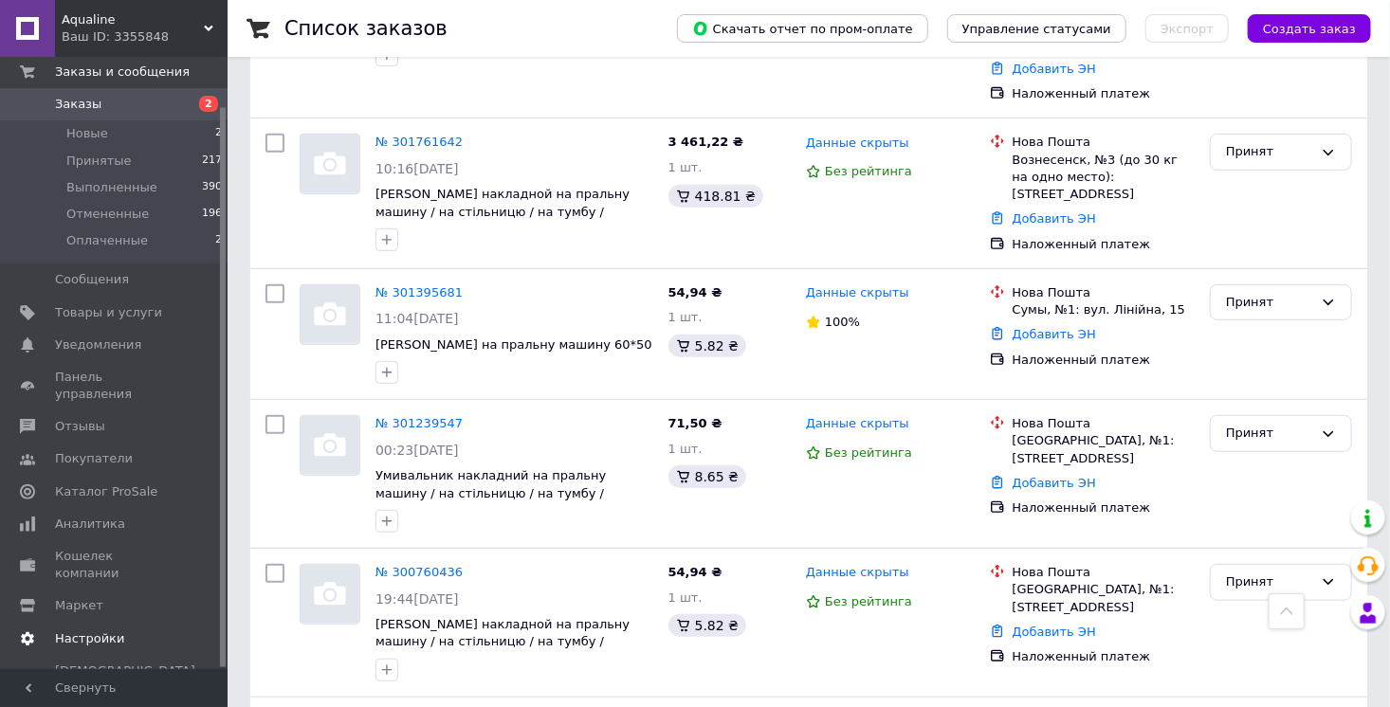
click at [114, 631] on span "Настройки" at bounding box center [89, 639] width 69 height 17
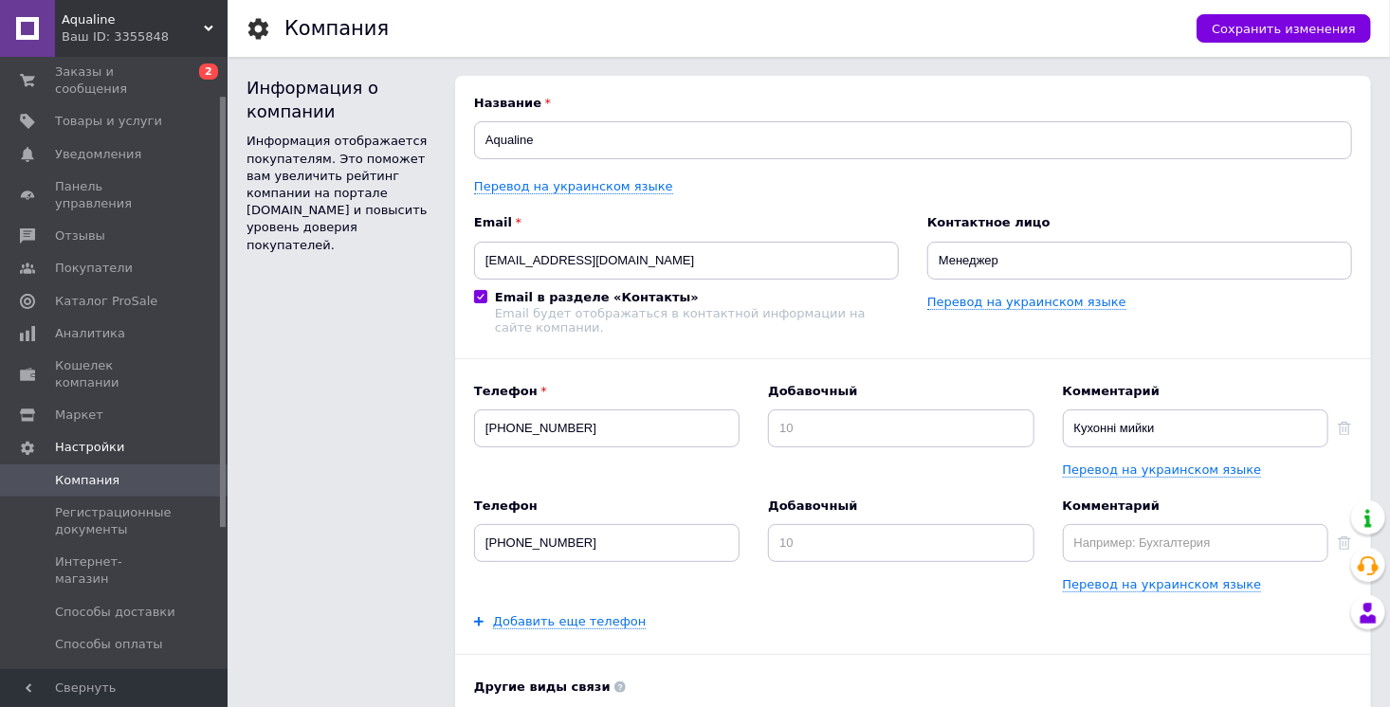
scroll to position [254, 0]
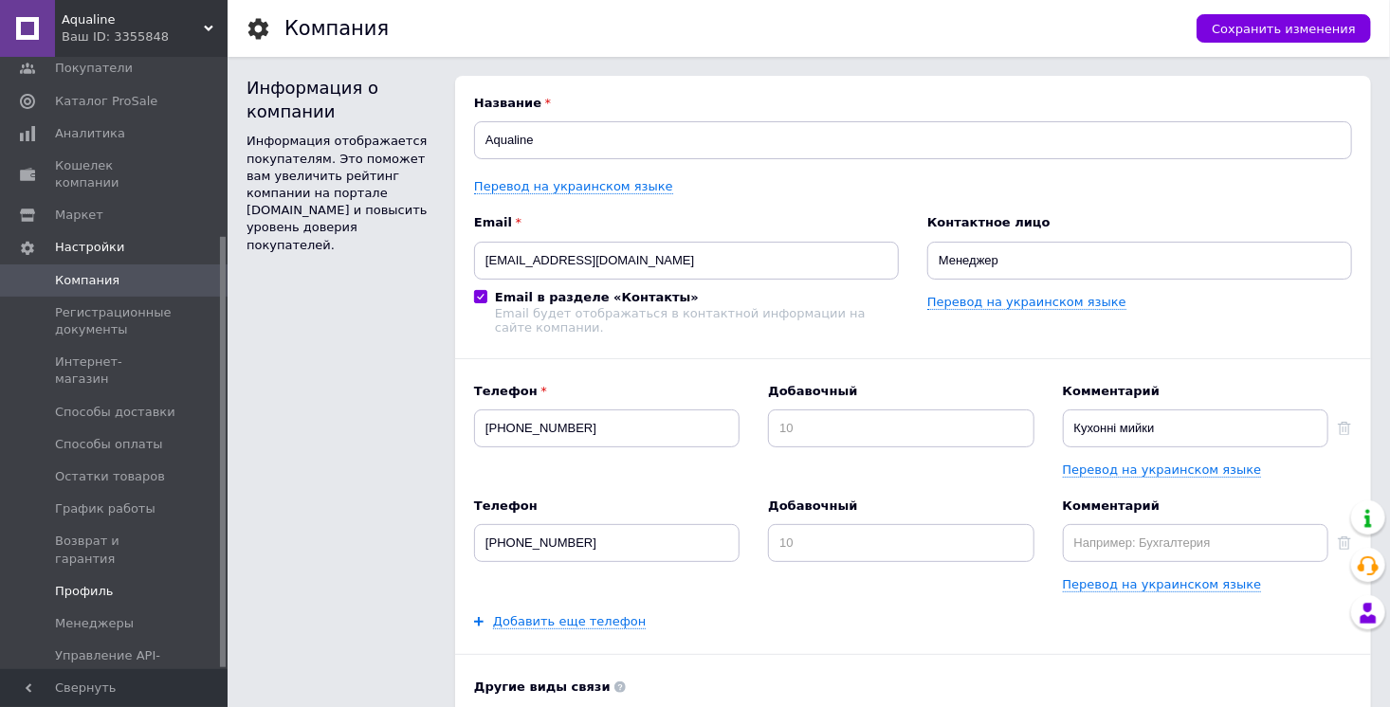
click at [115, 583] on span "Профиль" at bounding box center [115, 591] width 120 height 17
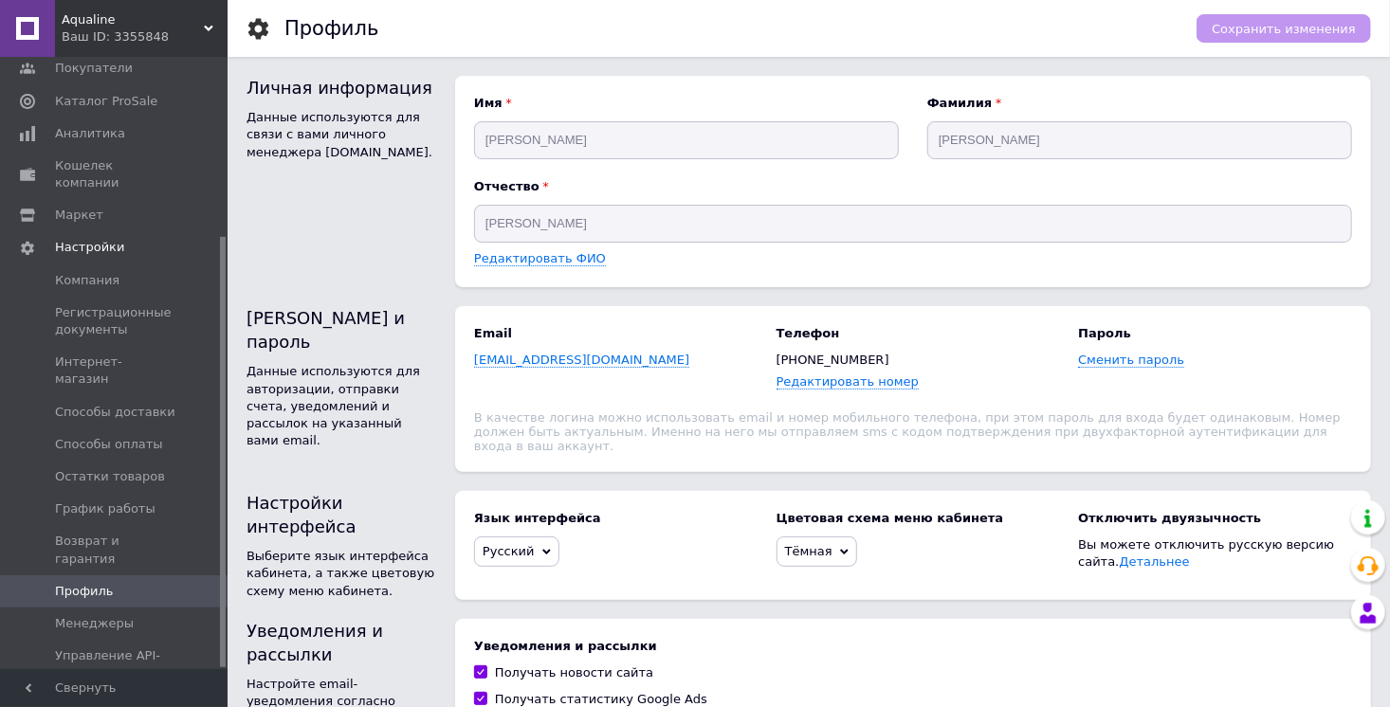
click at [325, 199] on div "Личная информация Данные используются для связи с вами личного менеджера prom.u…" at bounding box center [342, 181] width 190 height 211
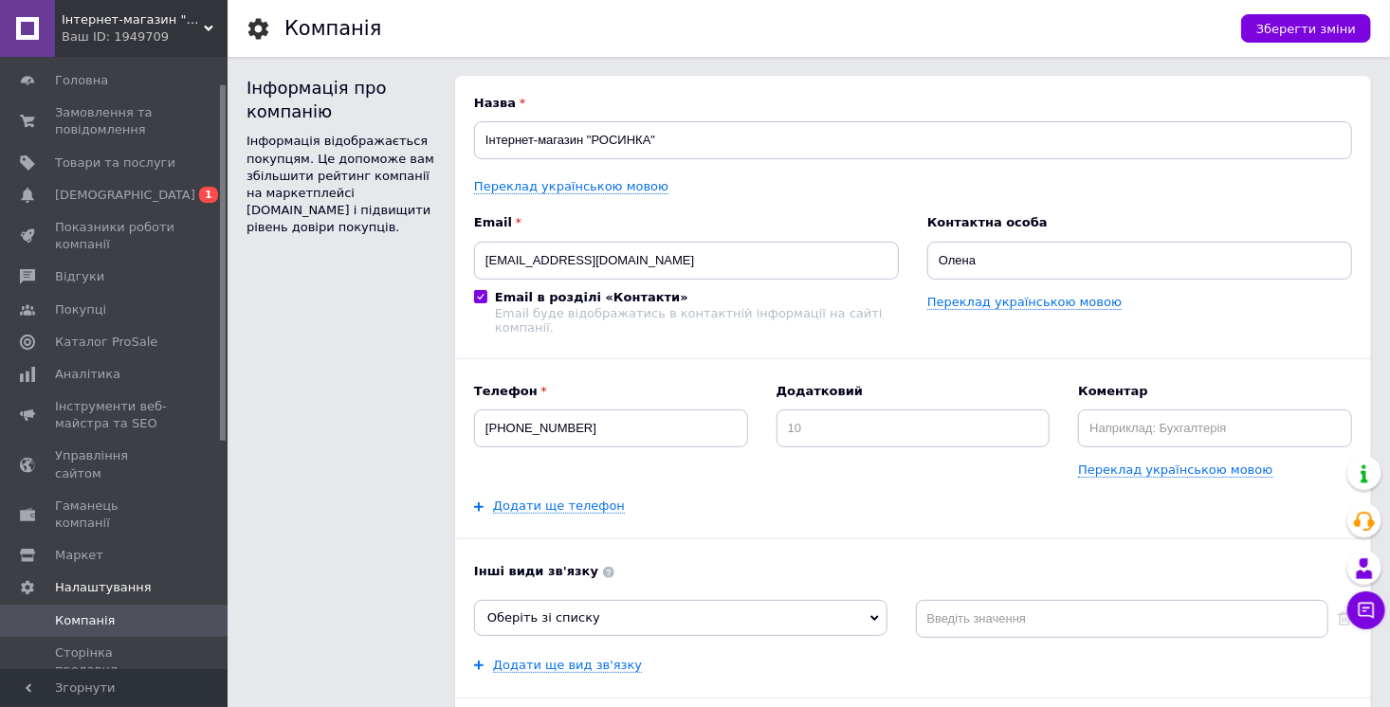
drag, startPoint x: 385, startPoint y: 334, endPoint x: 282, endPoint y: 425, distance: 137.7
click at [378, 334] on div "Інформація про компанію Інформація відображається покупцям. Це допоможе вам збі…" at bounding box center [342, 502] width 190 height 853
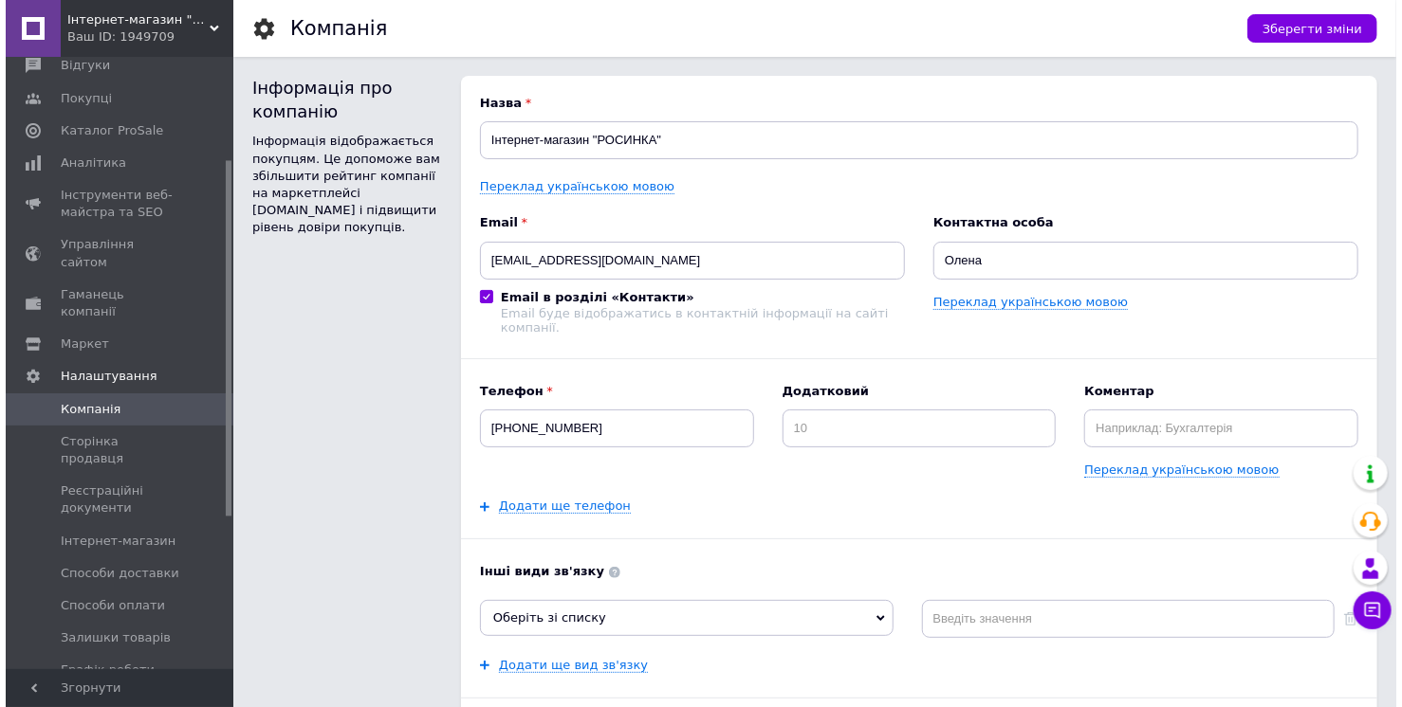
scroll to position [410, 0]
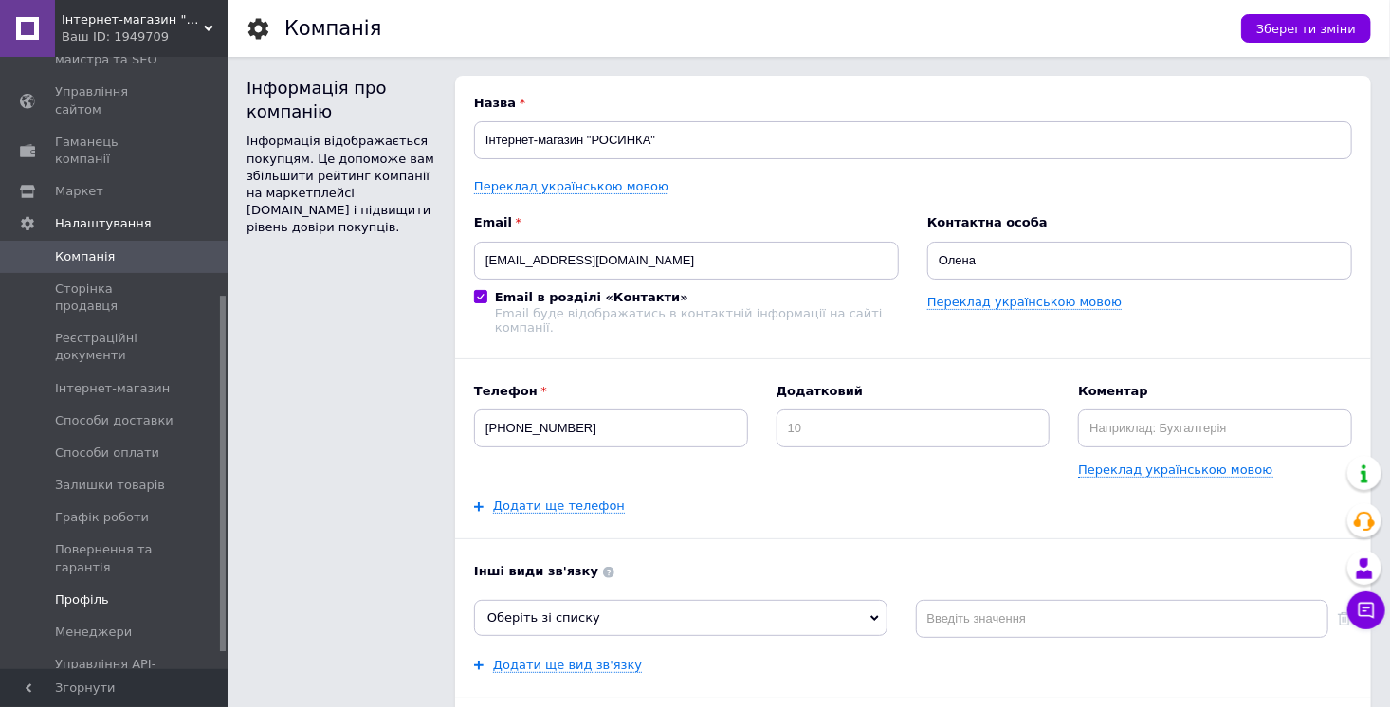
click at [98, 592] on span "Профіль" at bounding box center [82, 600] width 54 height 17
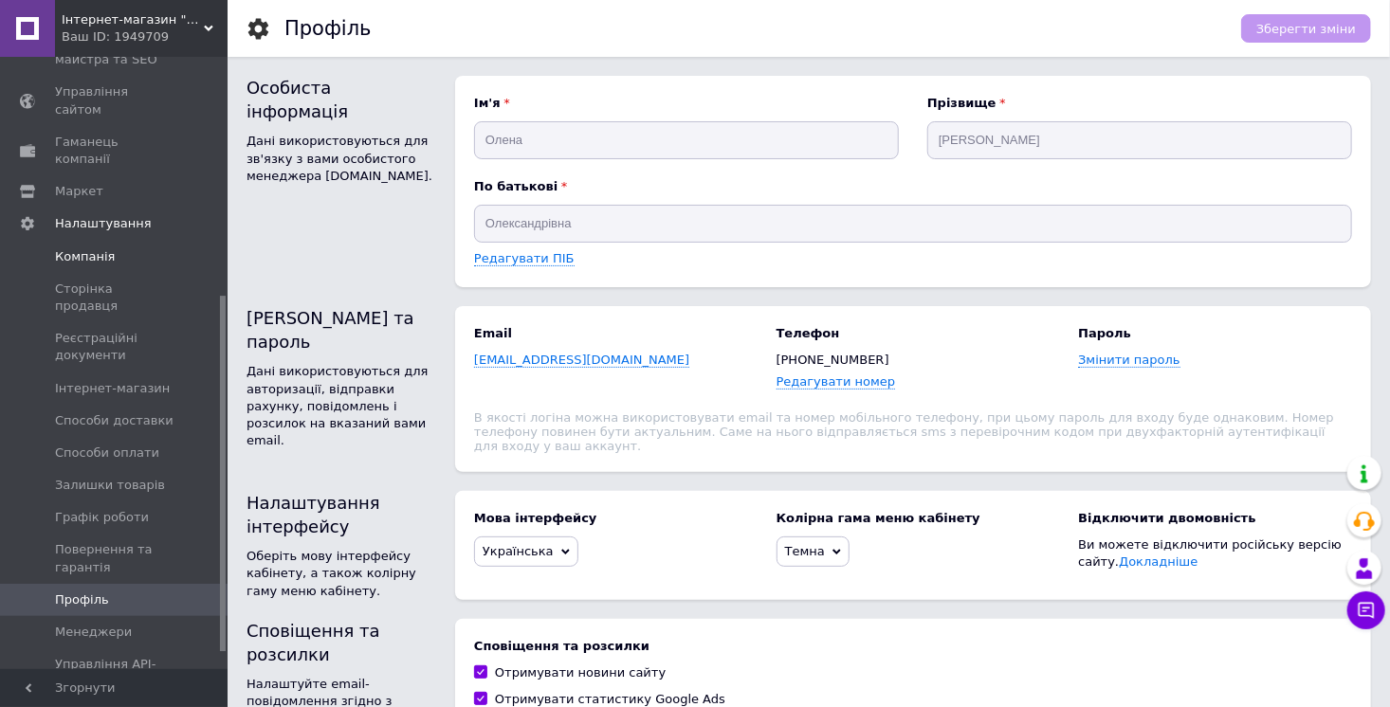
click at [112, 241] on link "Компанія" at bounding box center [116, 257] width 233 height 32
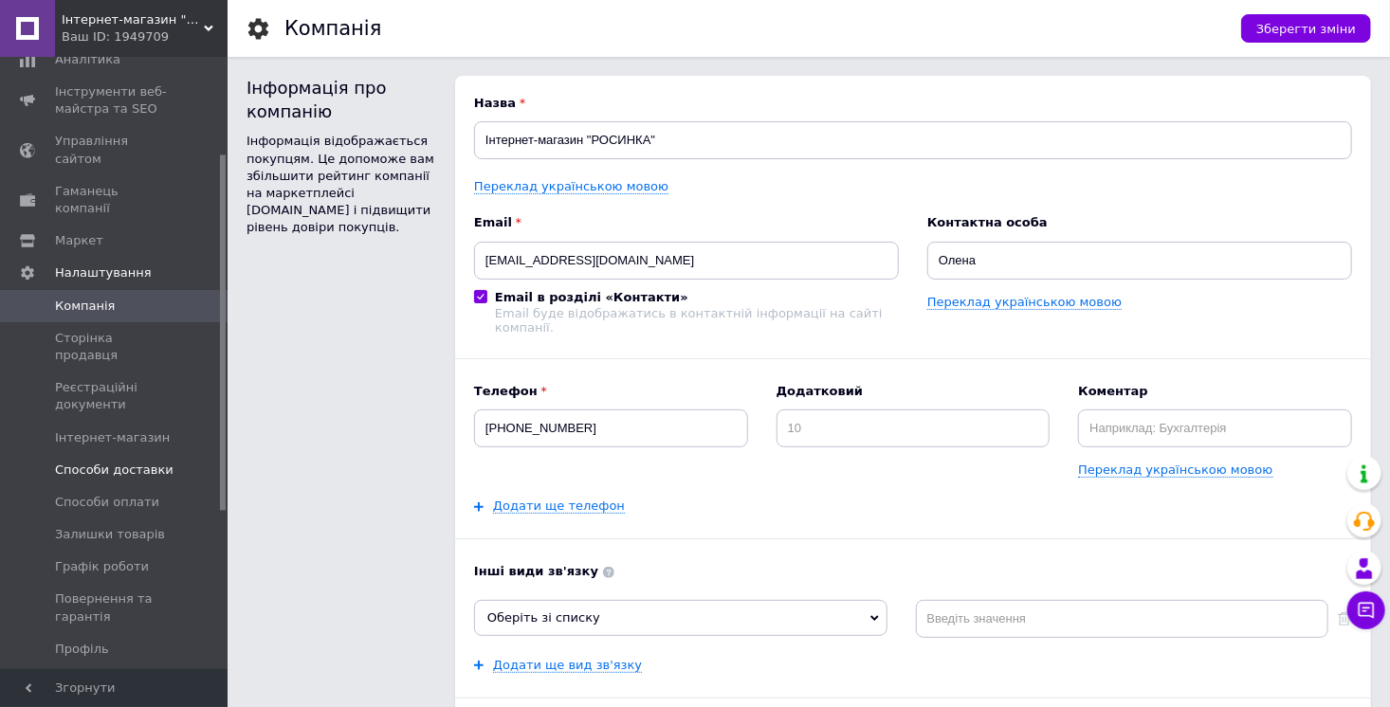
scroll to position [436, 0]
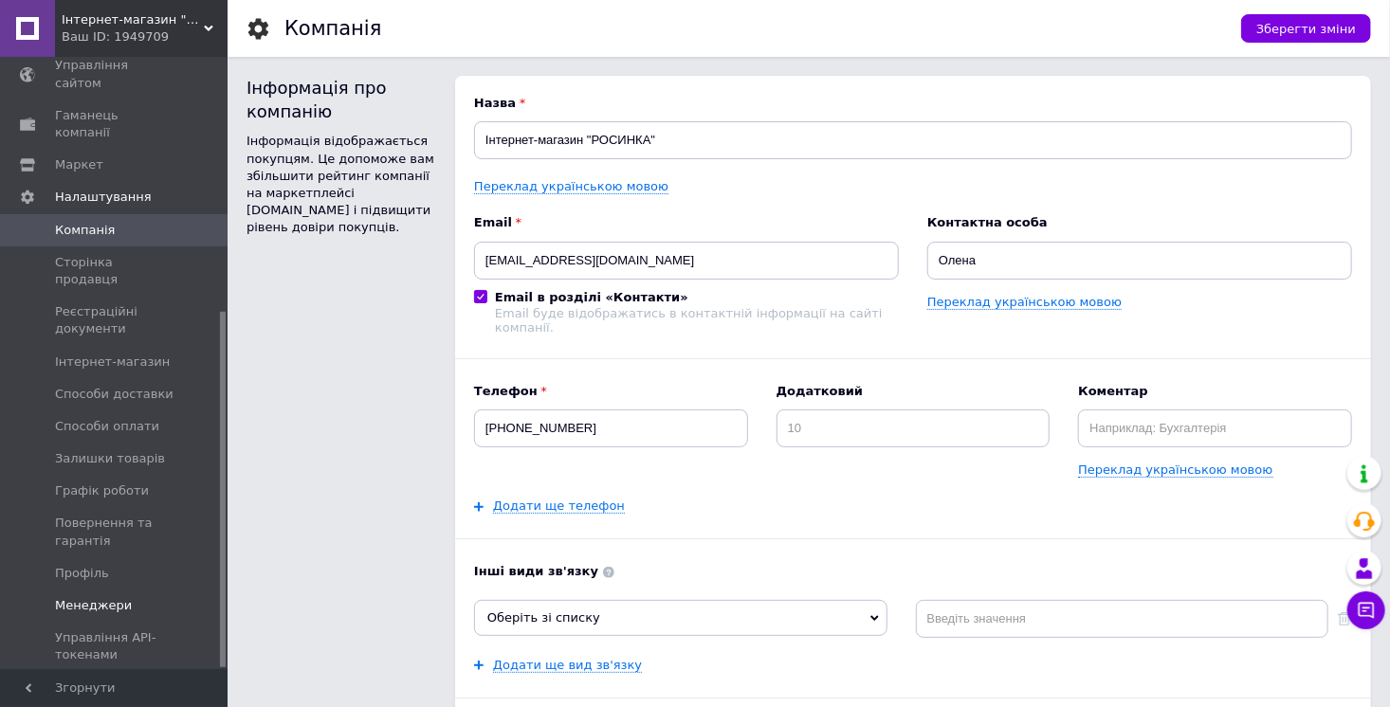
click at [98, 590] on link "Менеджери" at bounding box center [116, 606] width 233 height 32
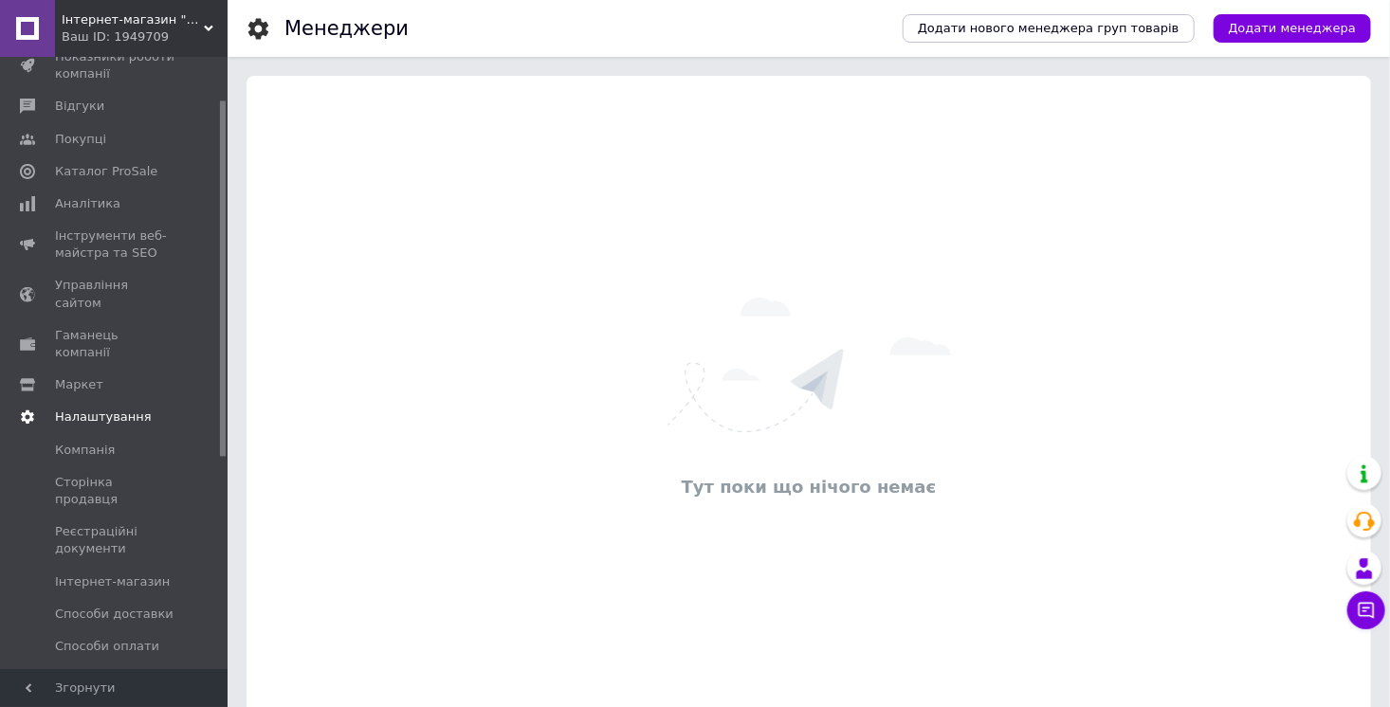
scroll to position [72, 0]
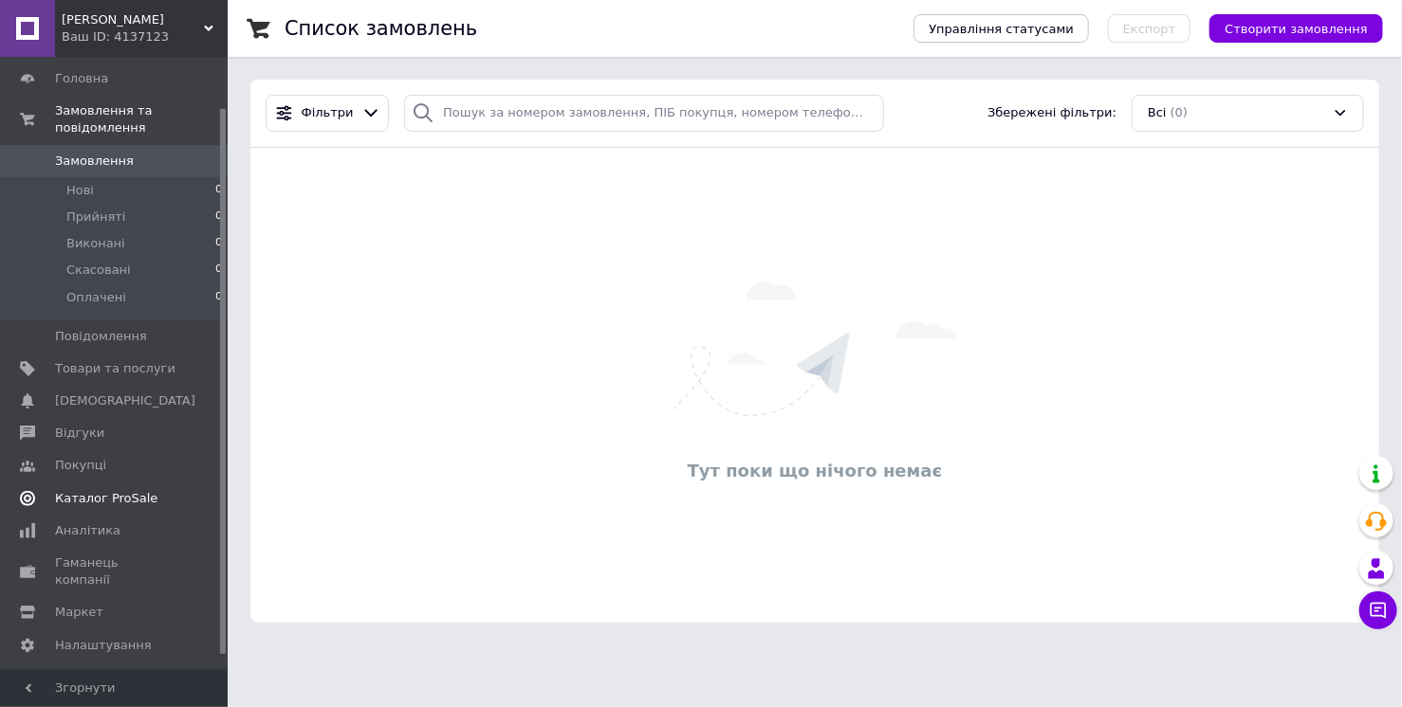
scroll to position [72, 0]
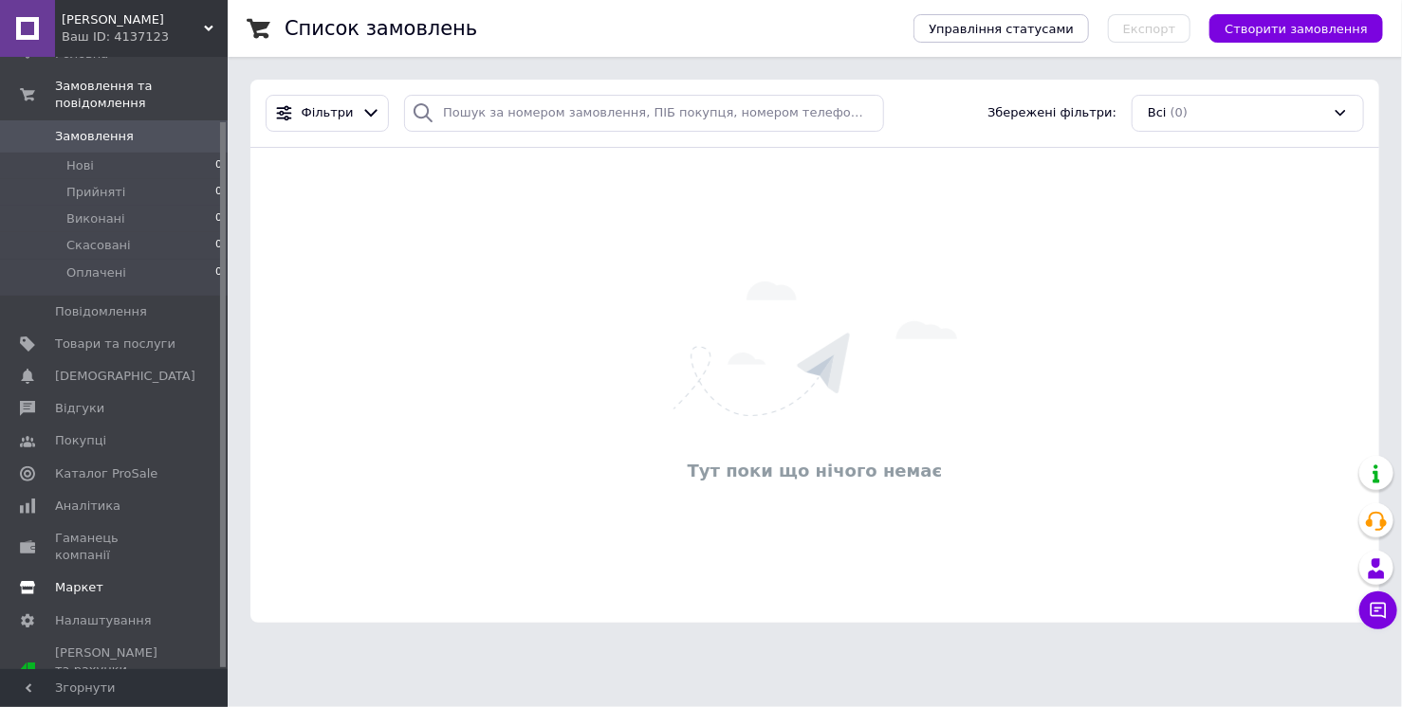
click at [93, 580] on link "Маркет" at bounding box center [116, 588] width 233 height 32
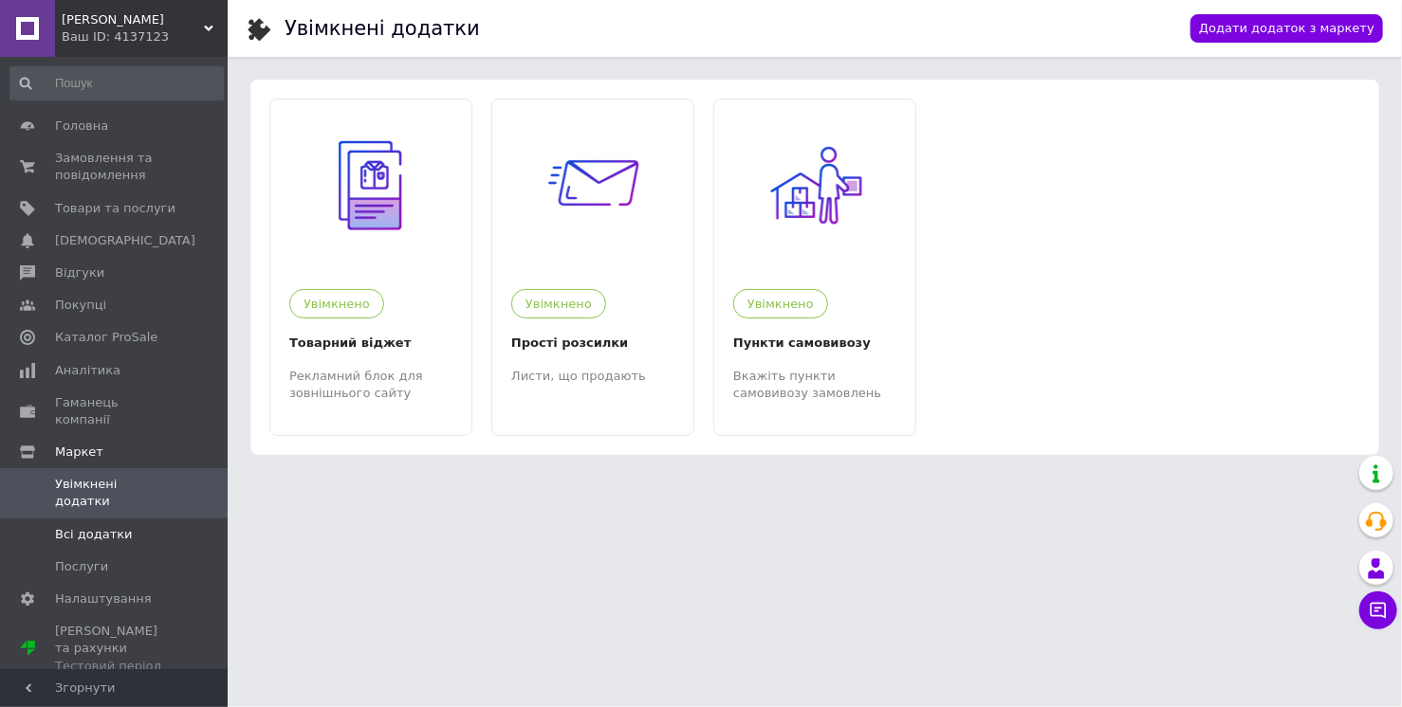
click at [106, 526] on span "Всі додатки" at bounding box center [94, 534] width 78 height 17
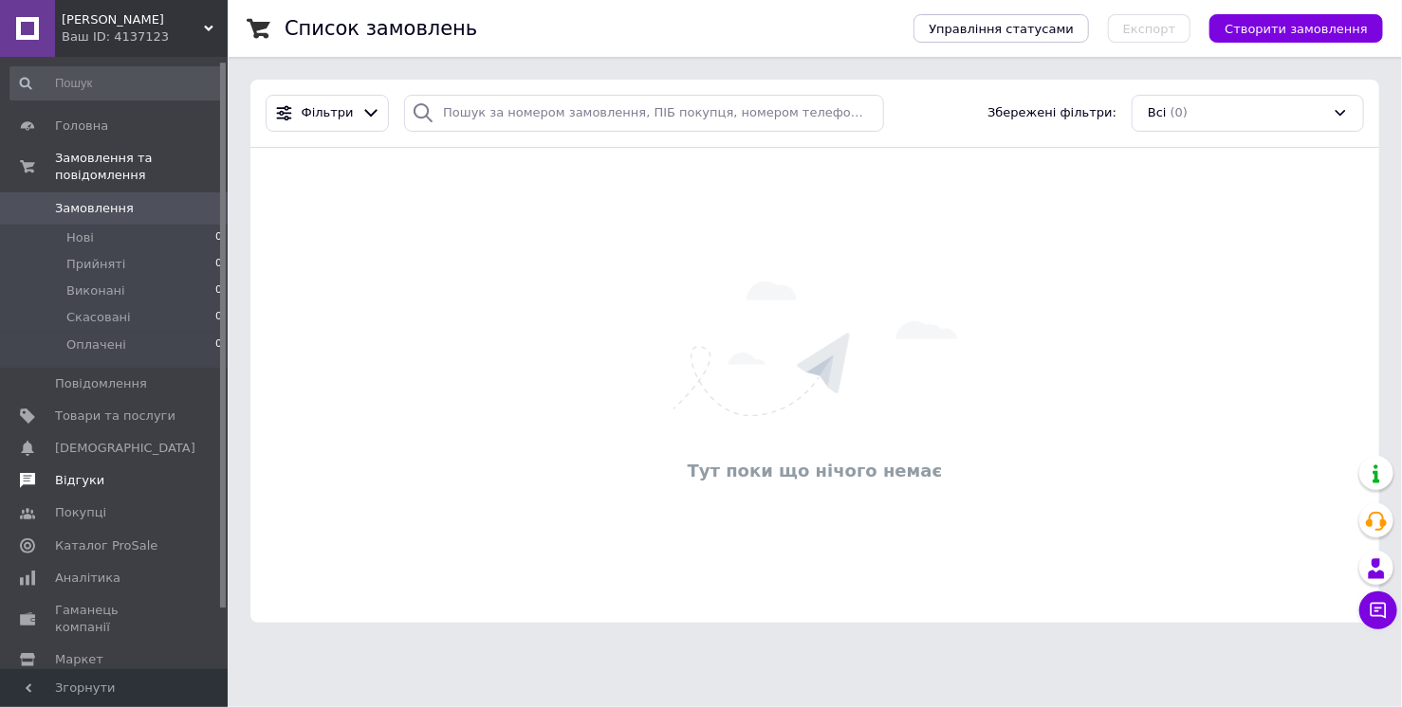
scroll to position [72, 0]
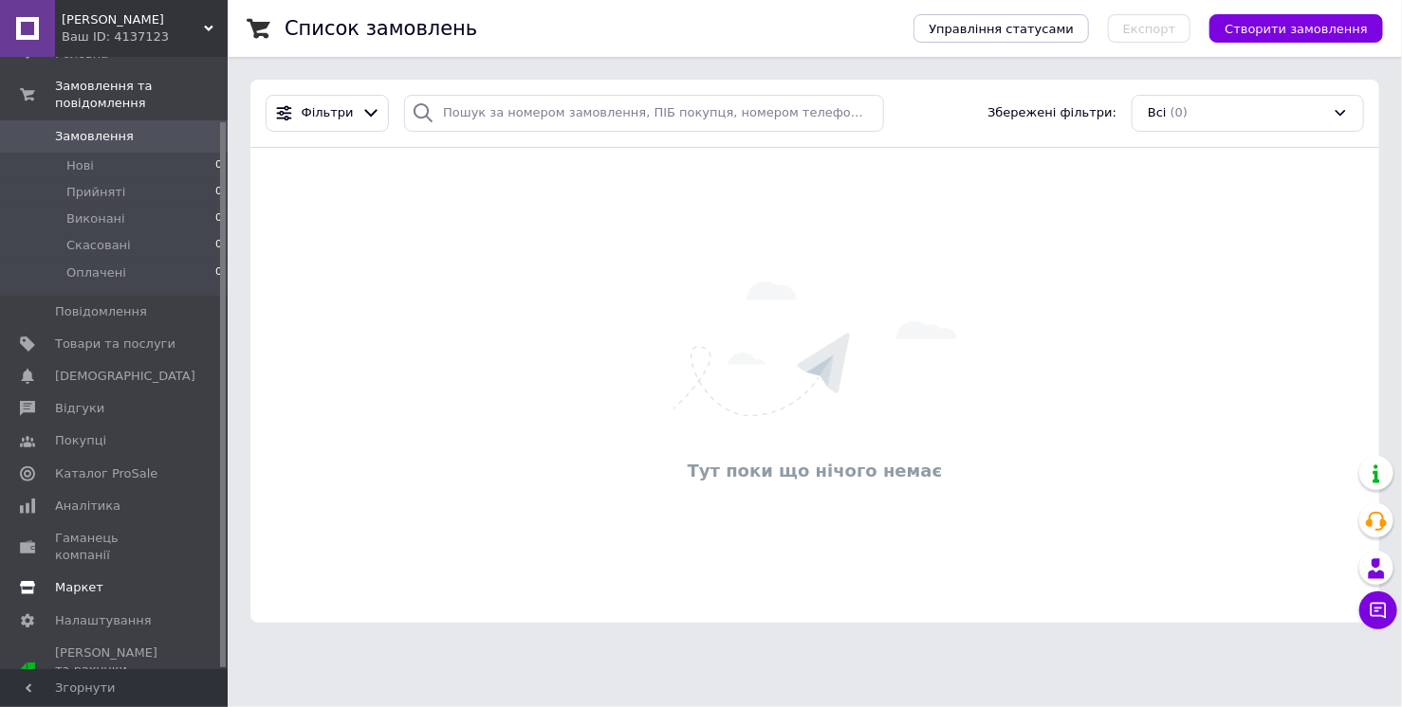
click at [86, 579] on span "Маркет" at bounding box center [79, 587] width 48 height 17
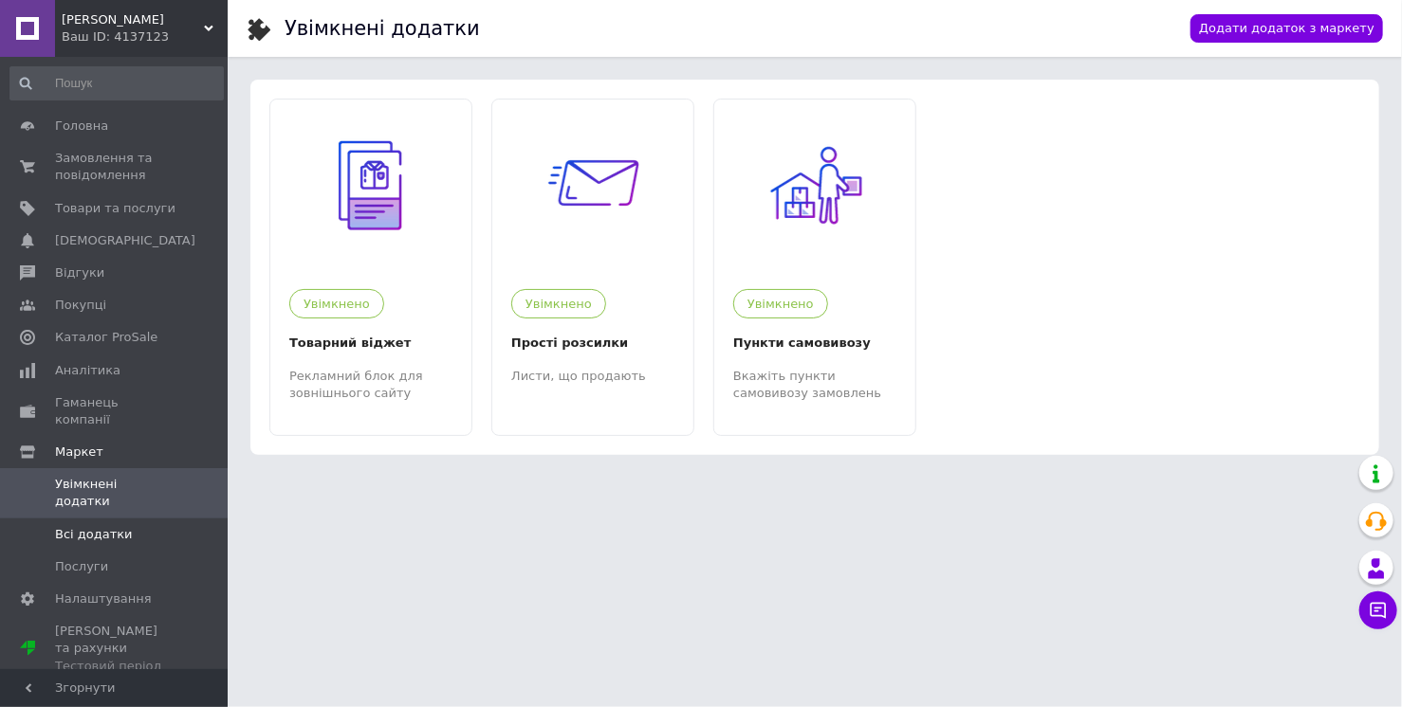
click at [117, 526] on span "Всі додатки" at bounding box center [94, 534] width 78 height 17
click at [85, 201] on span "Товари та послуги" at bounding box center [115, 208] width 120 height 17
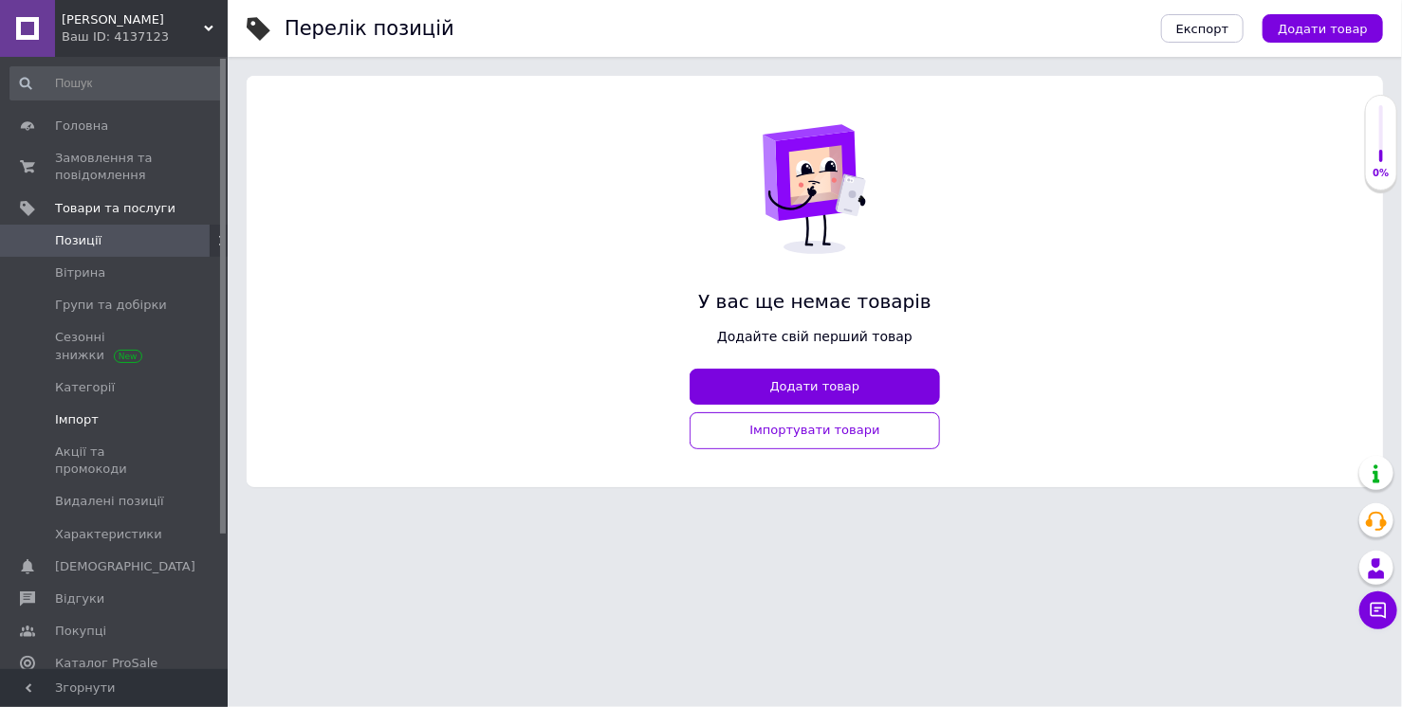
click at [90, 419] on span "Імпорт" at bounding box center [77, 420] width 44 height 17
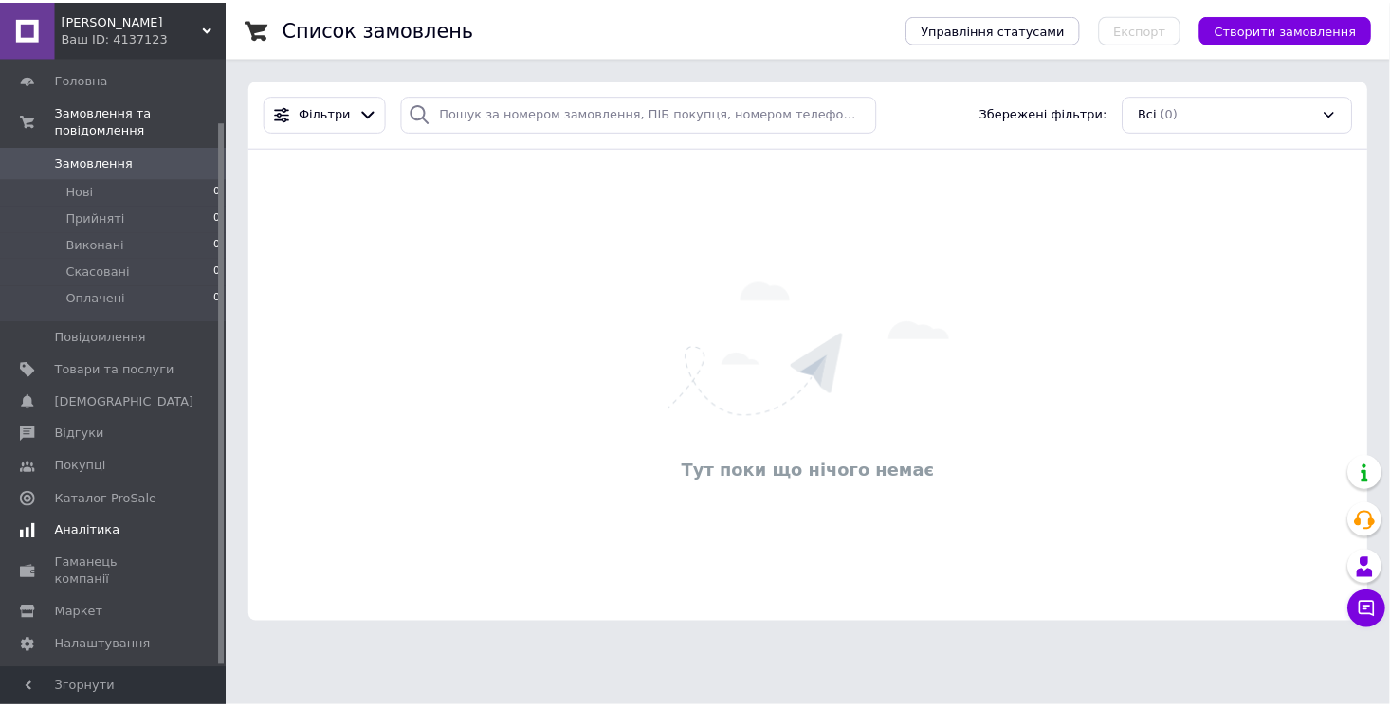
scroll to position [72, 0]
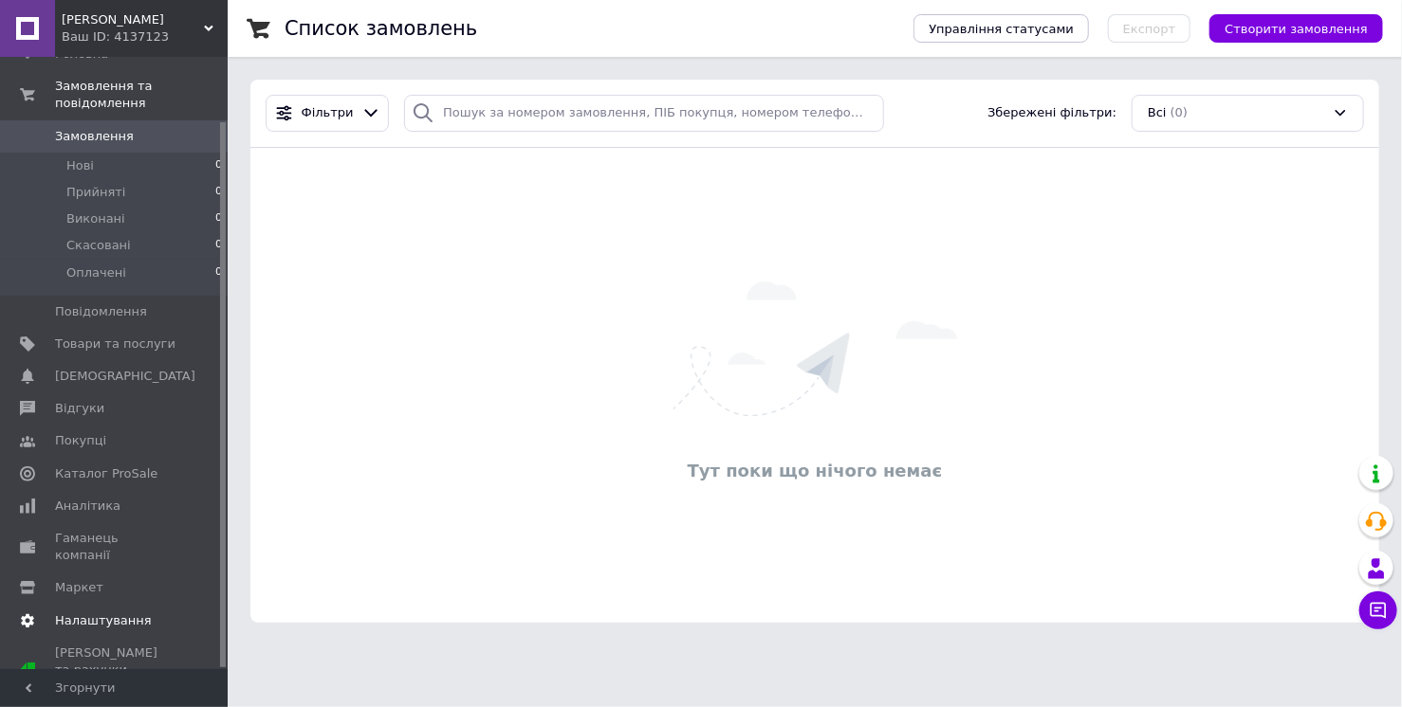
click at [99, 605] on link "Налаштування" at bounding box center [116, 621] width 233 height 32
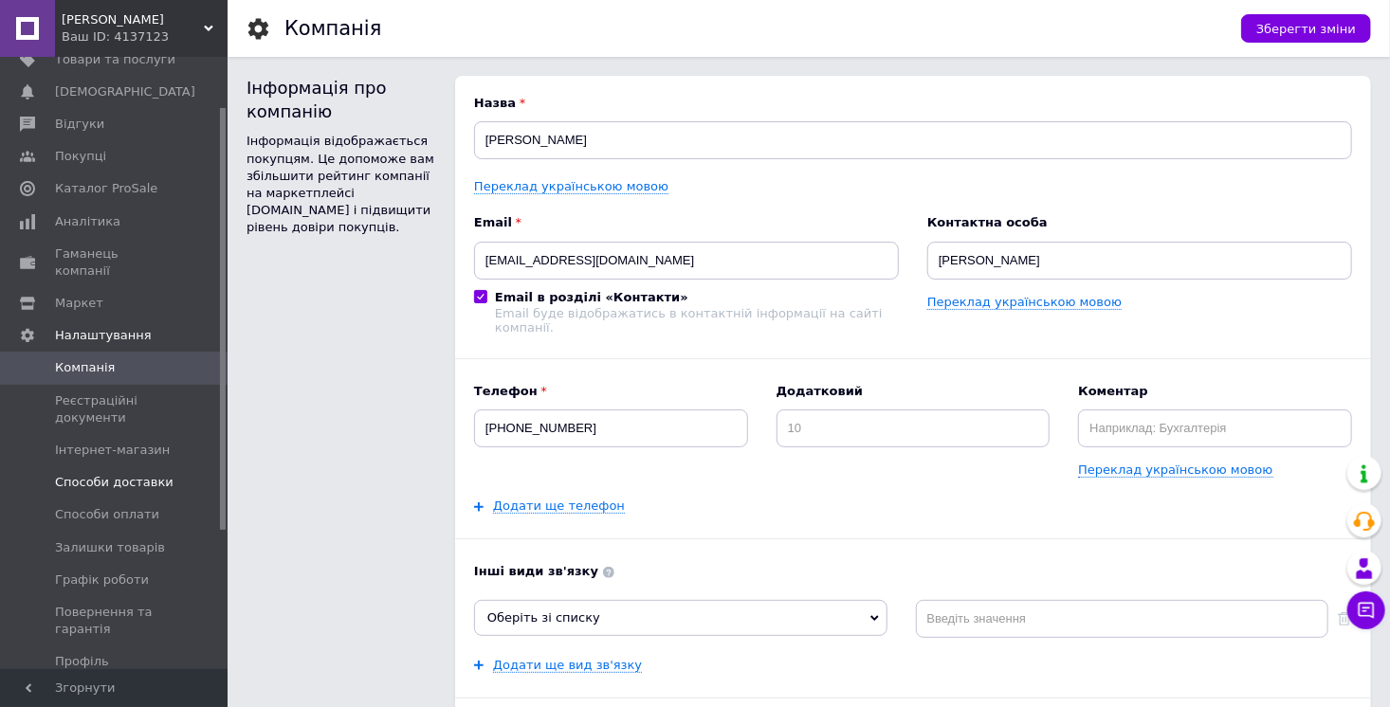
scroll to position [272, 0]
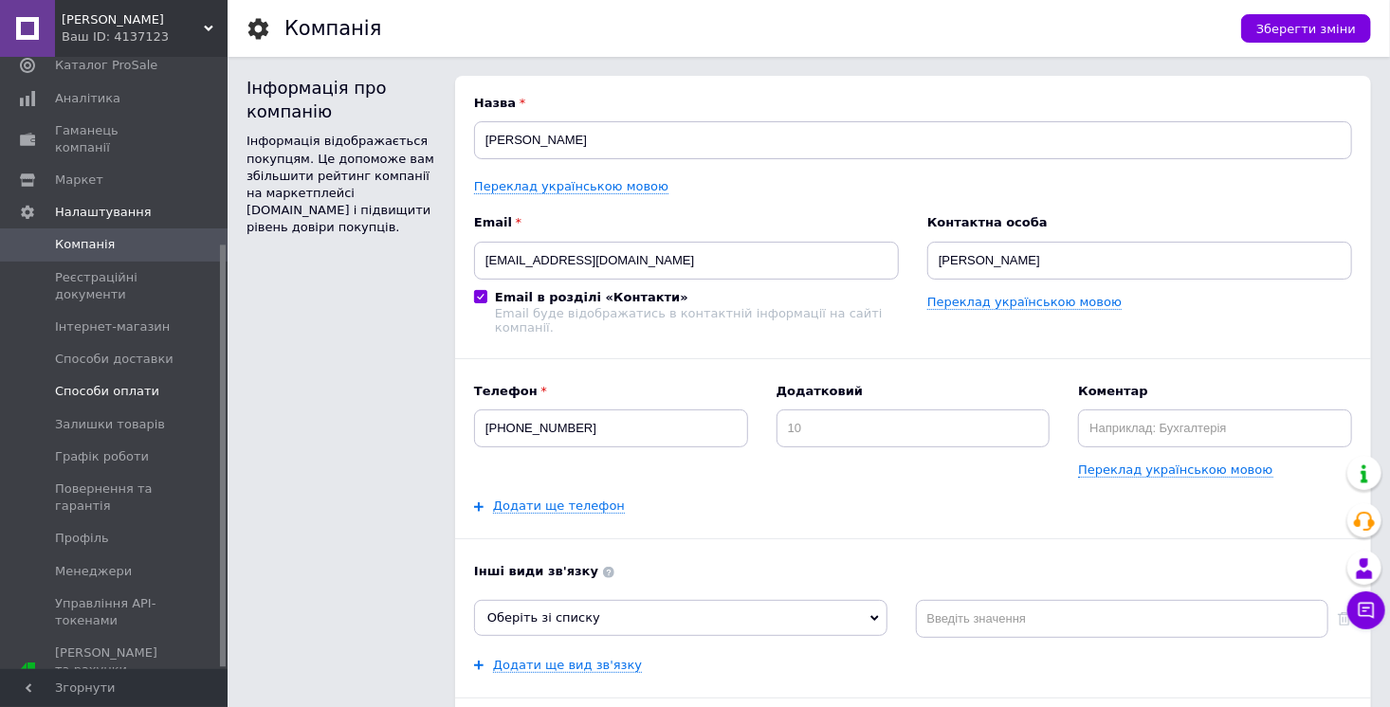
click at [118, 383] on span "Способи оплати" at bounding box center [107, 391] width 104 height 17
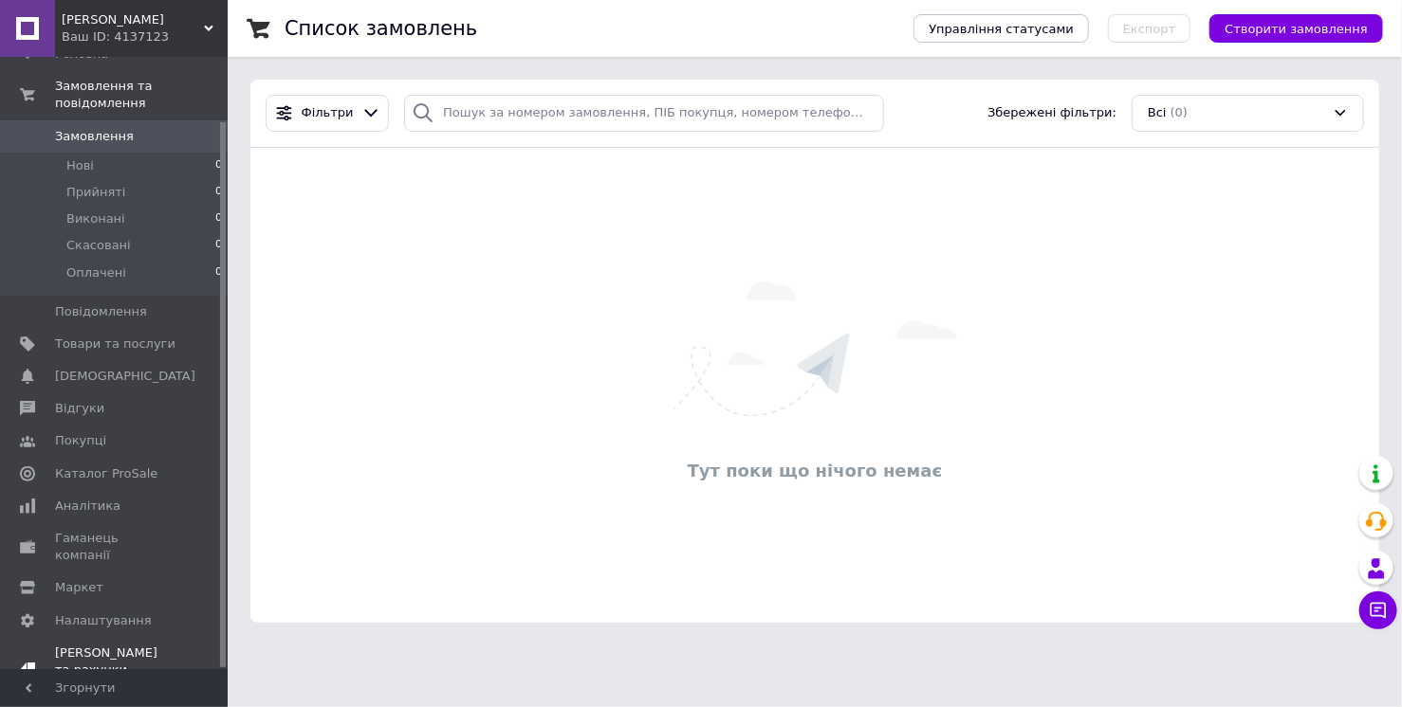
click at [117, 679] on div "Тестовий період" at bounding box center [115, 687] width 120 height 17
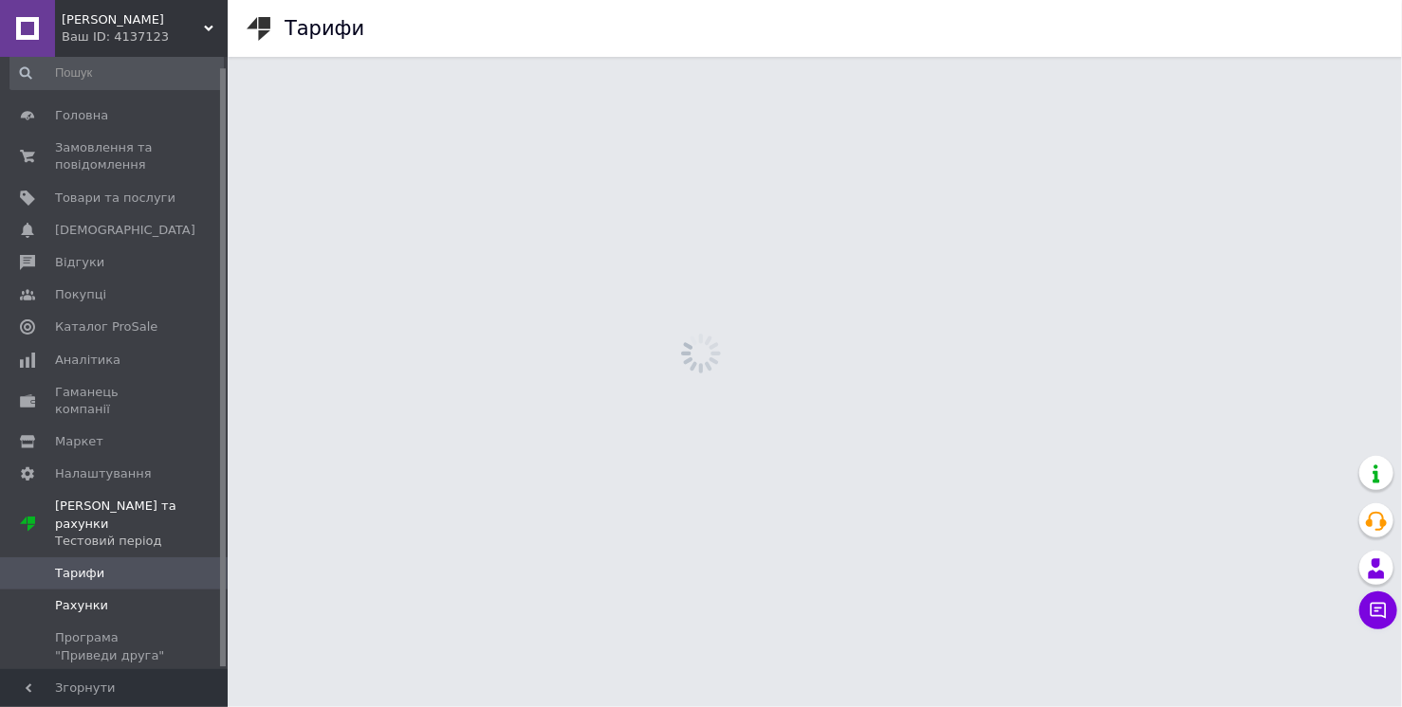
click at [93, 597] on span "Рахунки" at bounding box center [81, 605] width 53 height 17
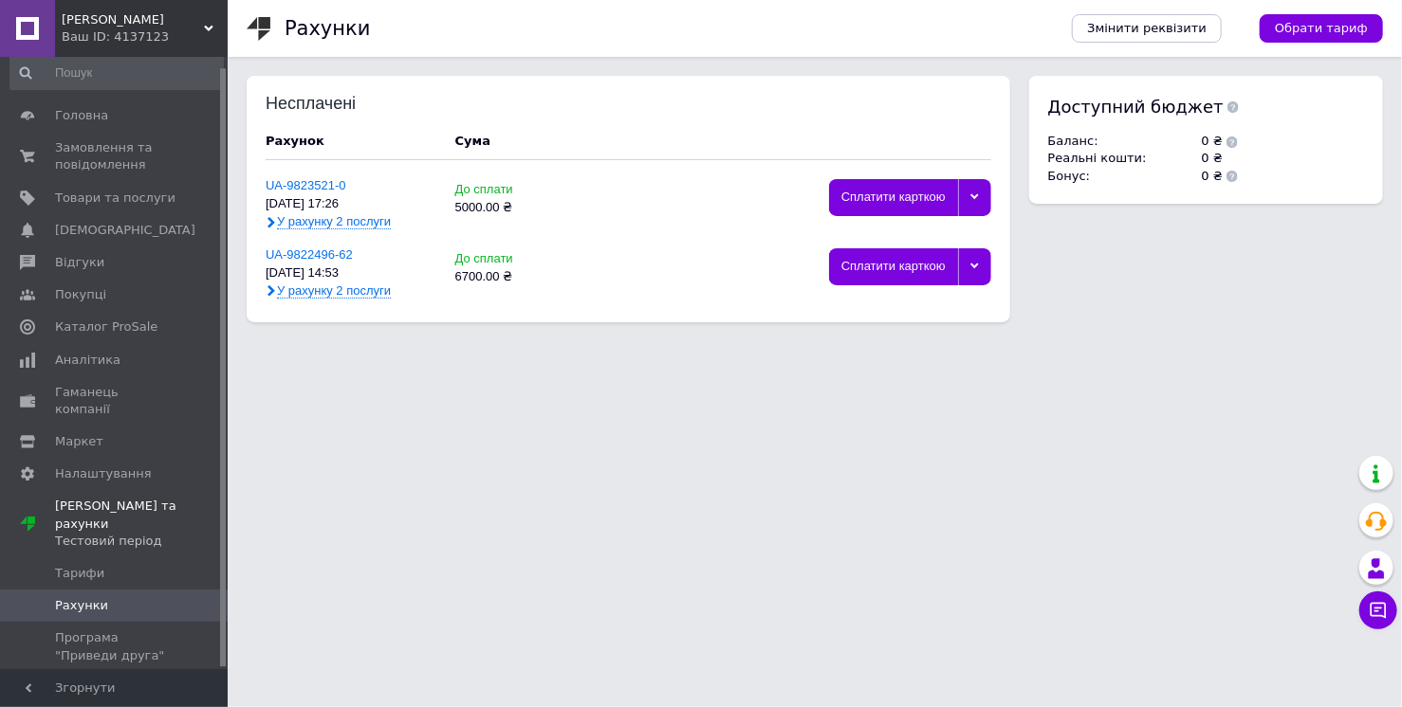
click at [973, 274] on div at bounding box center [974, 266] width 33 height 37
click at [902, 411] on div "Видалити" at bounding box center [909, 410] width 141 height 14
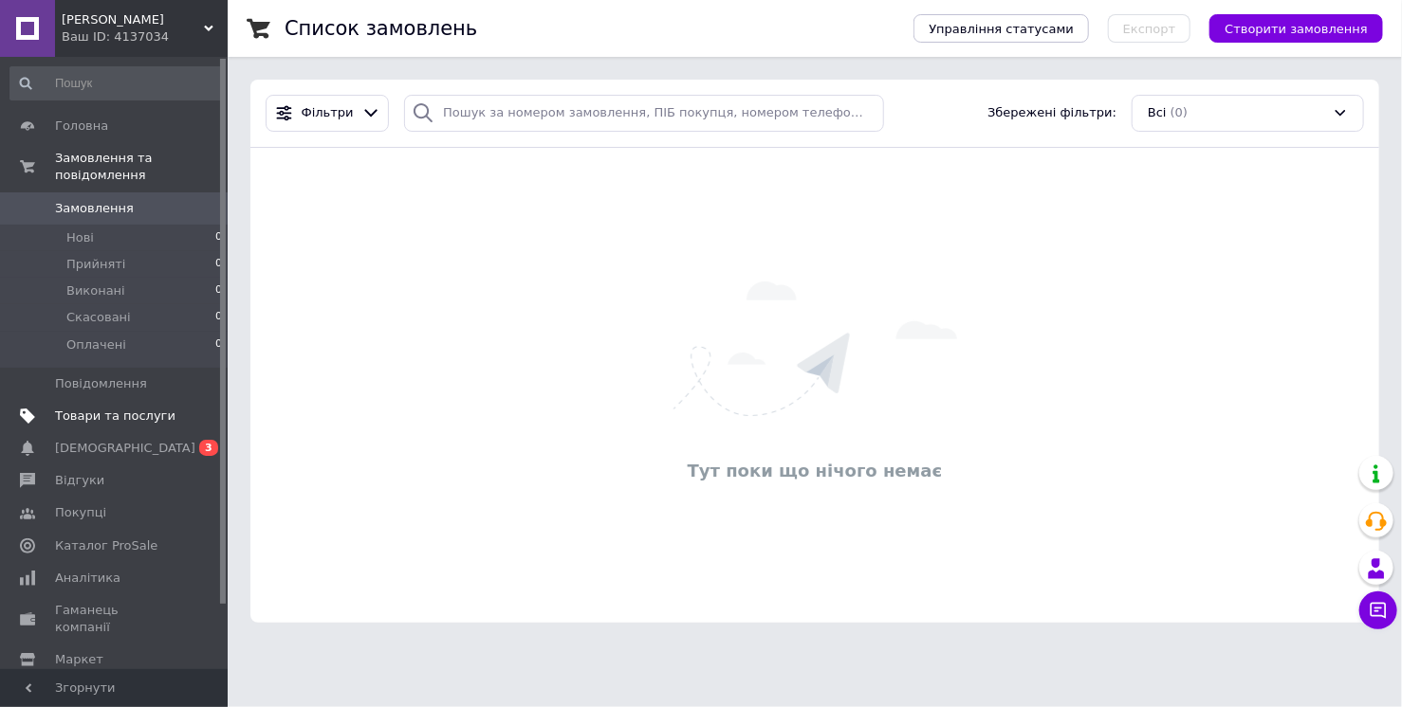
click at [133, 417] on span "Товари та послуги" at bounding box center [115, 416] width 120 height 17
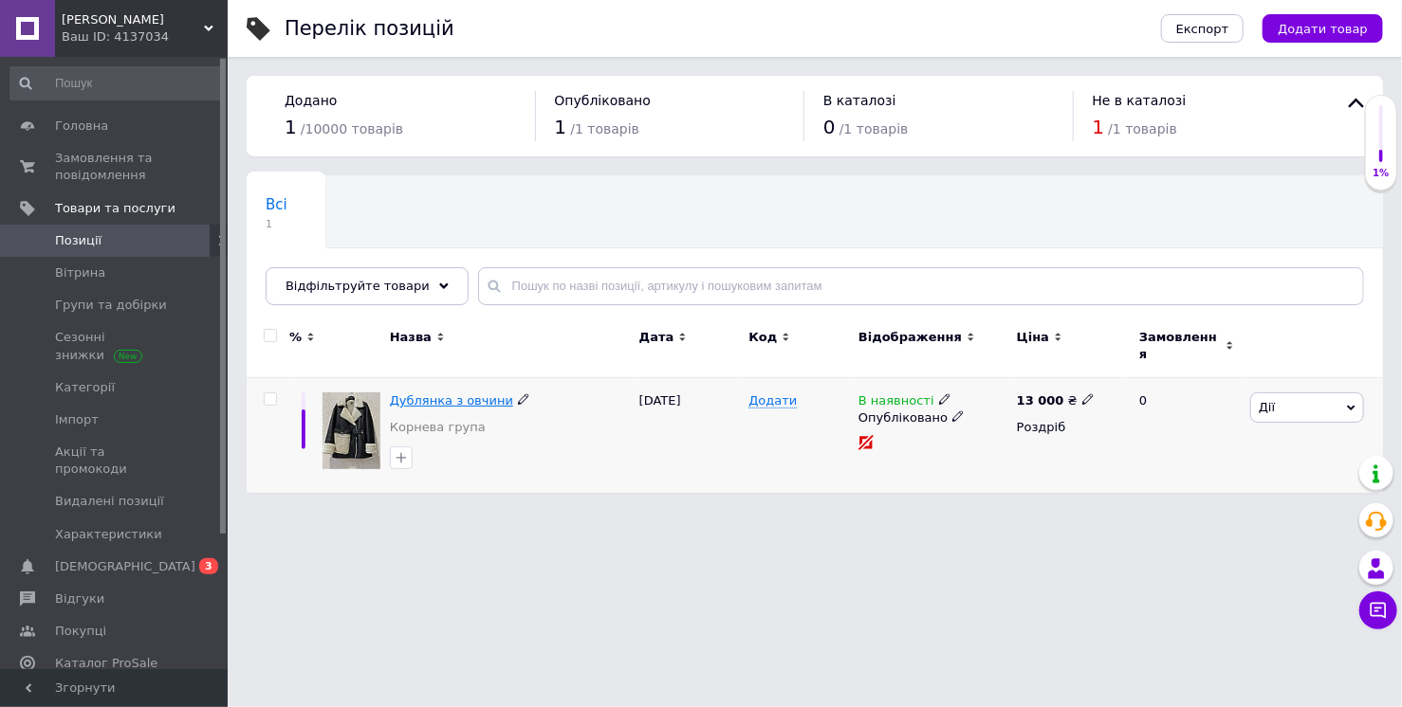
click at [435, 394] on span "Дублянка з овчини" at bounding box center [451, 401] width 123 height 14
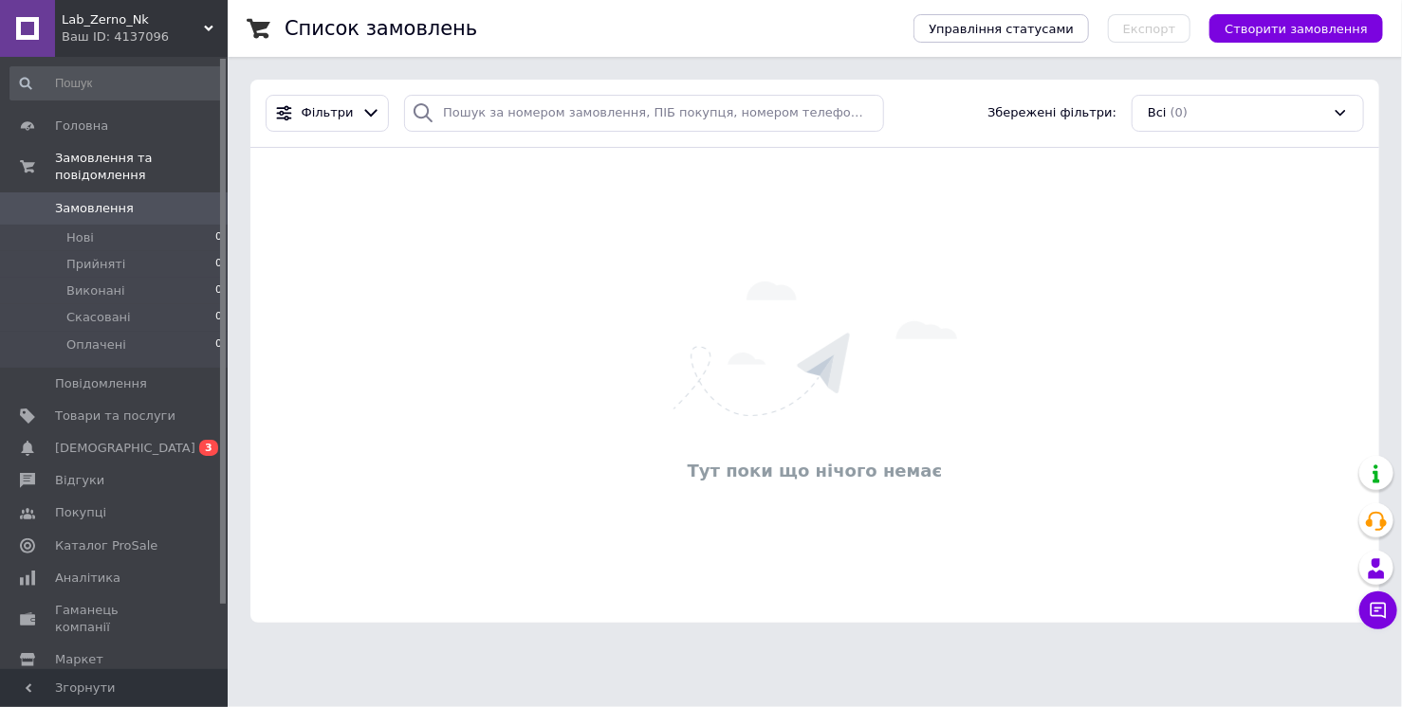
click at [129, 35] on div "Ваш ID: 4137096" at bounding box center [145, 36] width 166 height 17
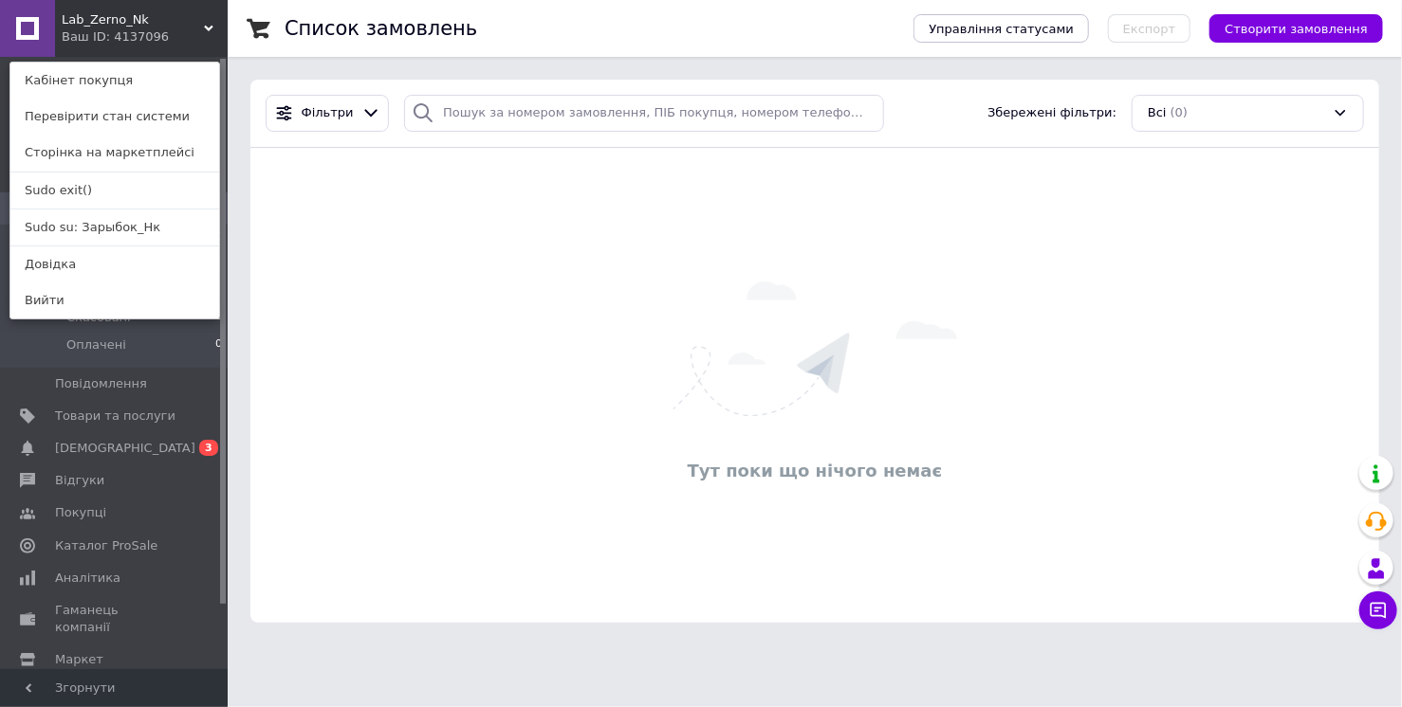
click at [138, 30] on div "Ваш ID: 4137096" at bounding box center [102, 36] width 80 height 17
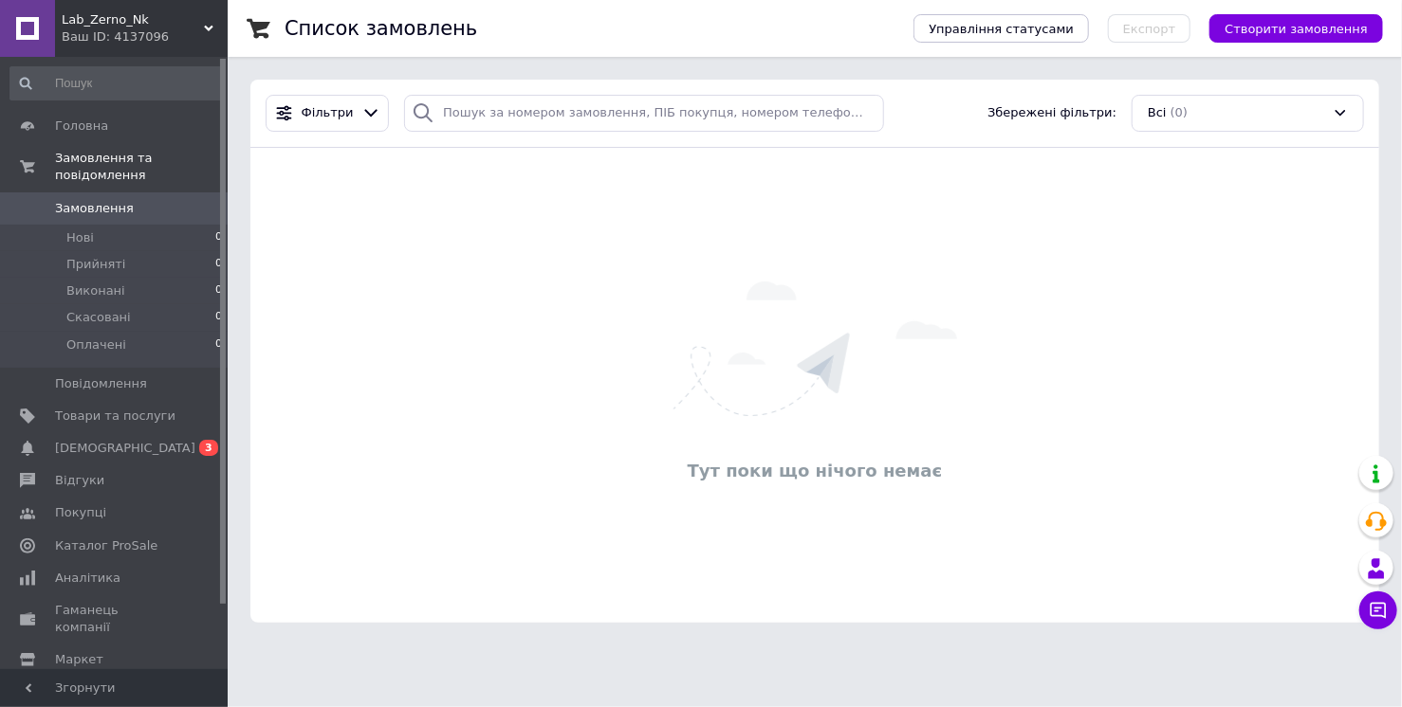
click at [138, 30] on div "Ваш ID: 4137096" at bounding box center [145, 36] width 166 height 17
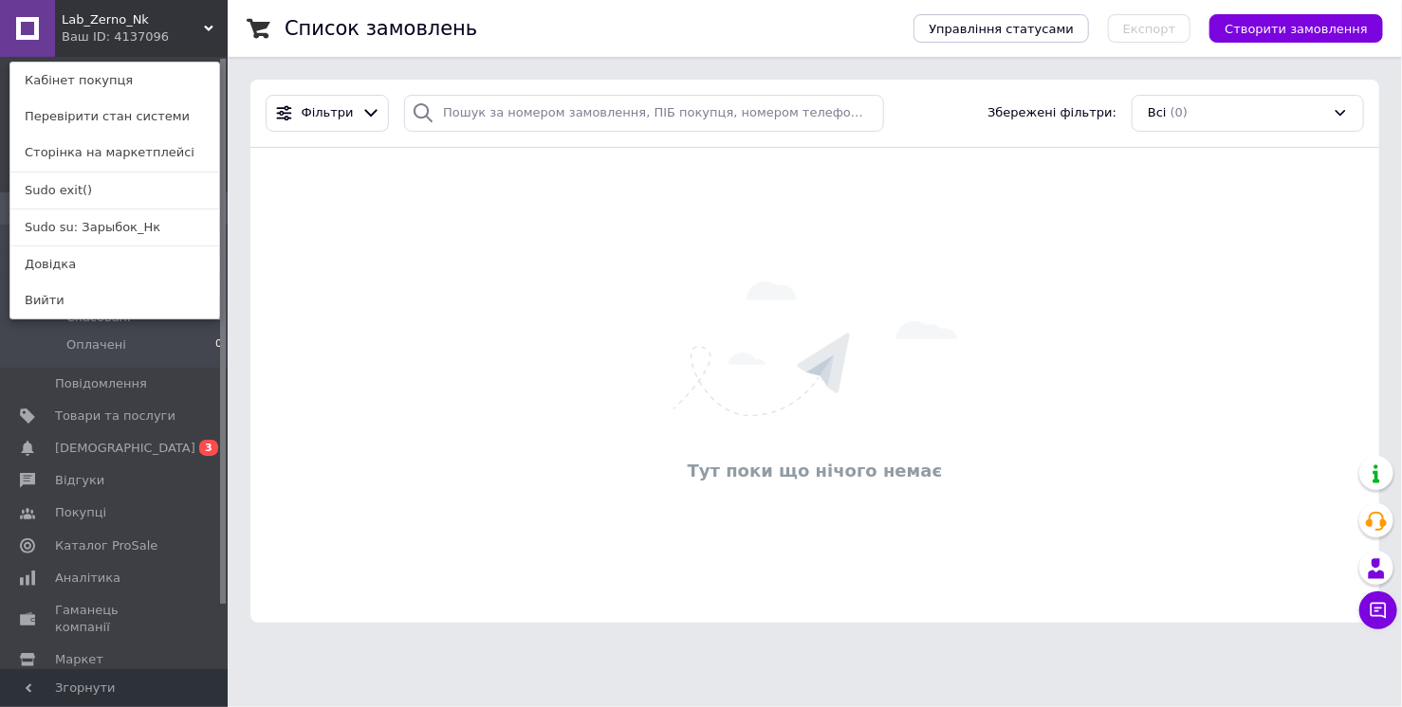
click at [122, 30] on div "Ваш ID: 4137096" at bounding box center [102, 36] width 80 height 17
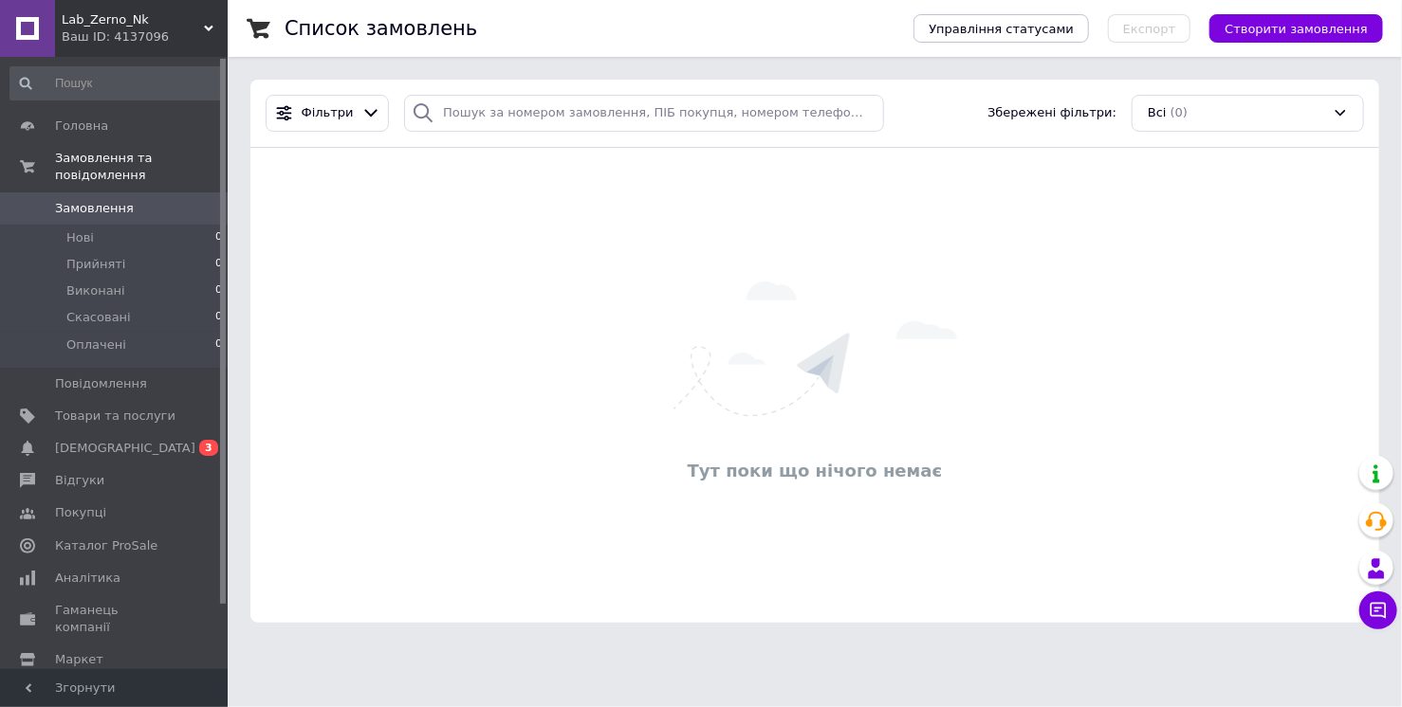
click at [132, 28] on div "Ваш ID: 4137096" at bounding box center [145, 36] width 166 height 17
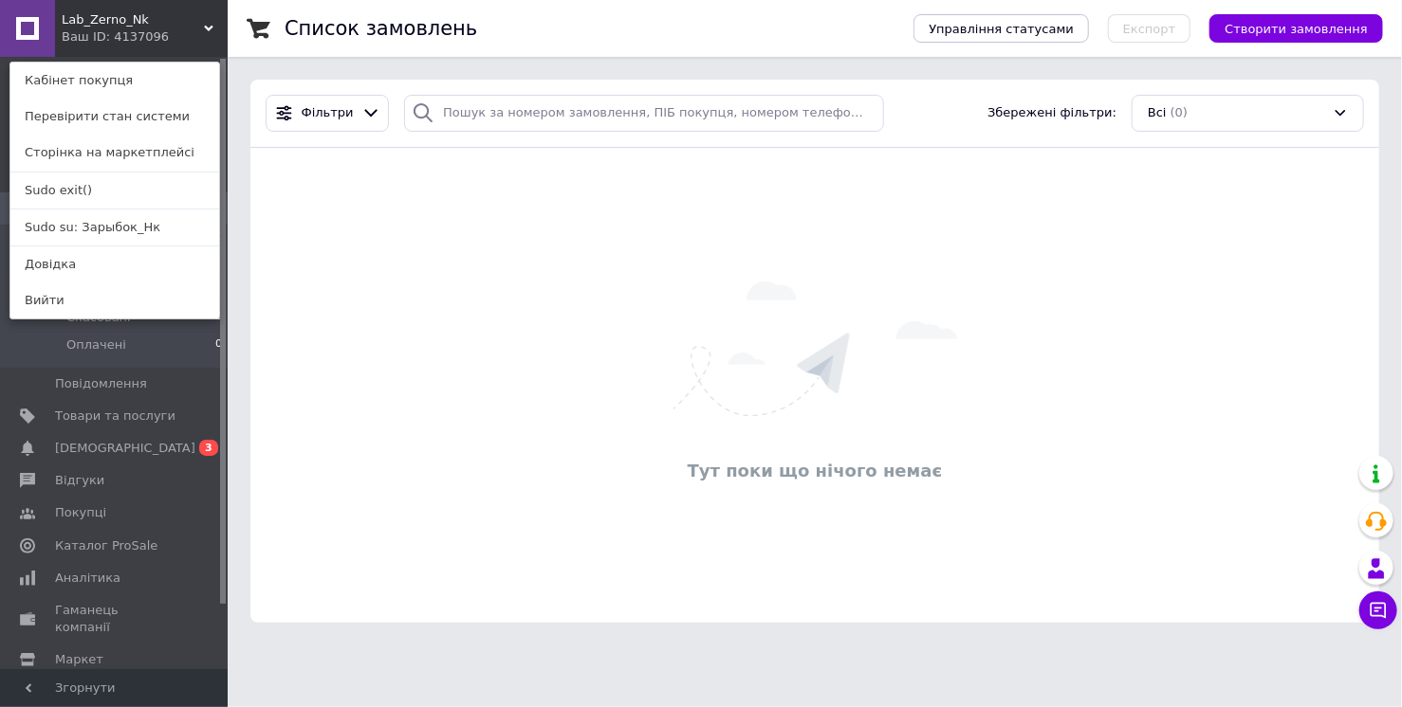
click at [116, 31] on div "Ваш ID: 4137096" at bounding box center [102, 36] width 80 height 17
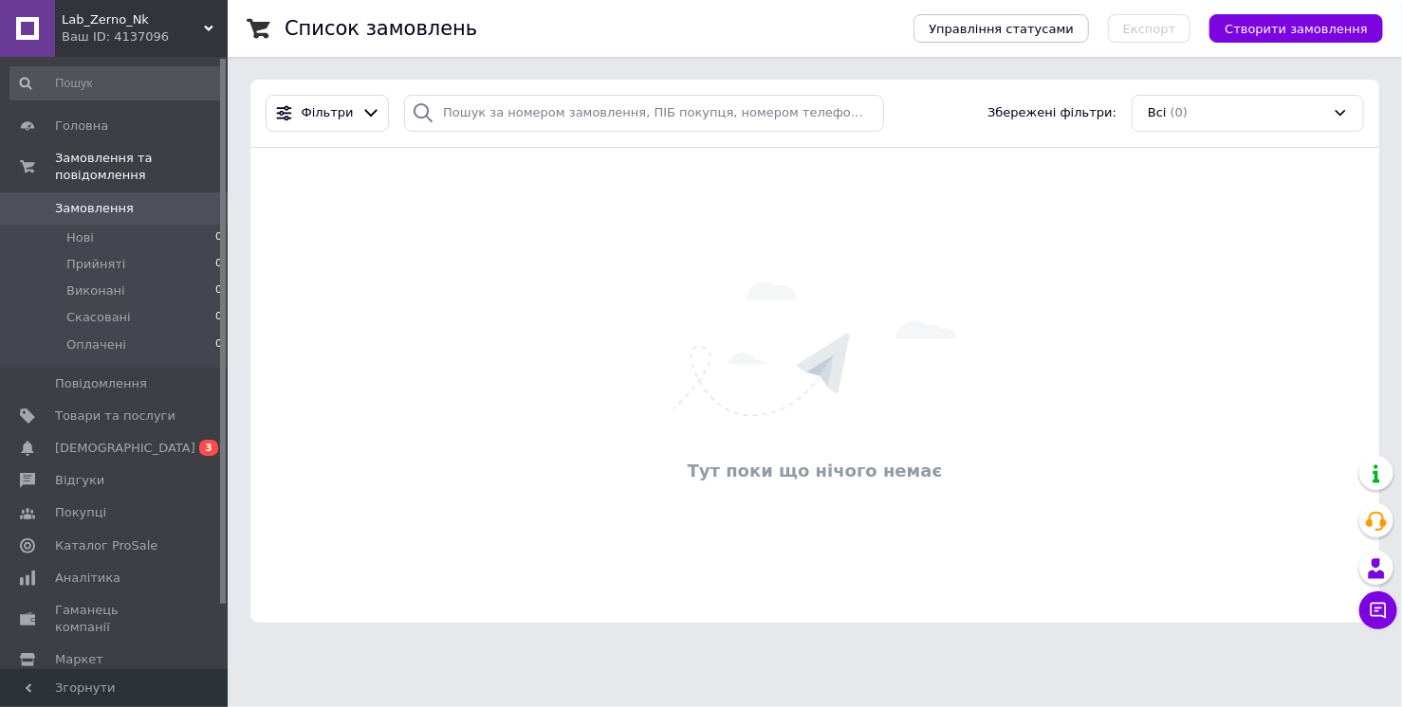
click at [183, 30] on div "Ваш ID: 4137096" at bounding box center [145, 36] width 166 height 17
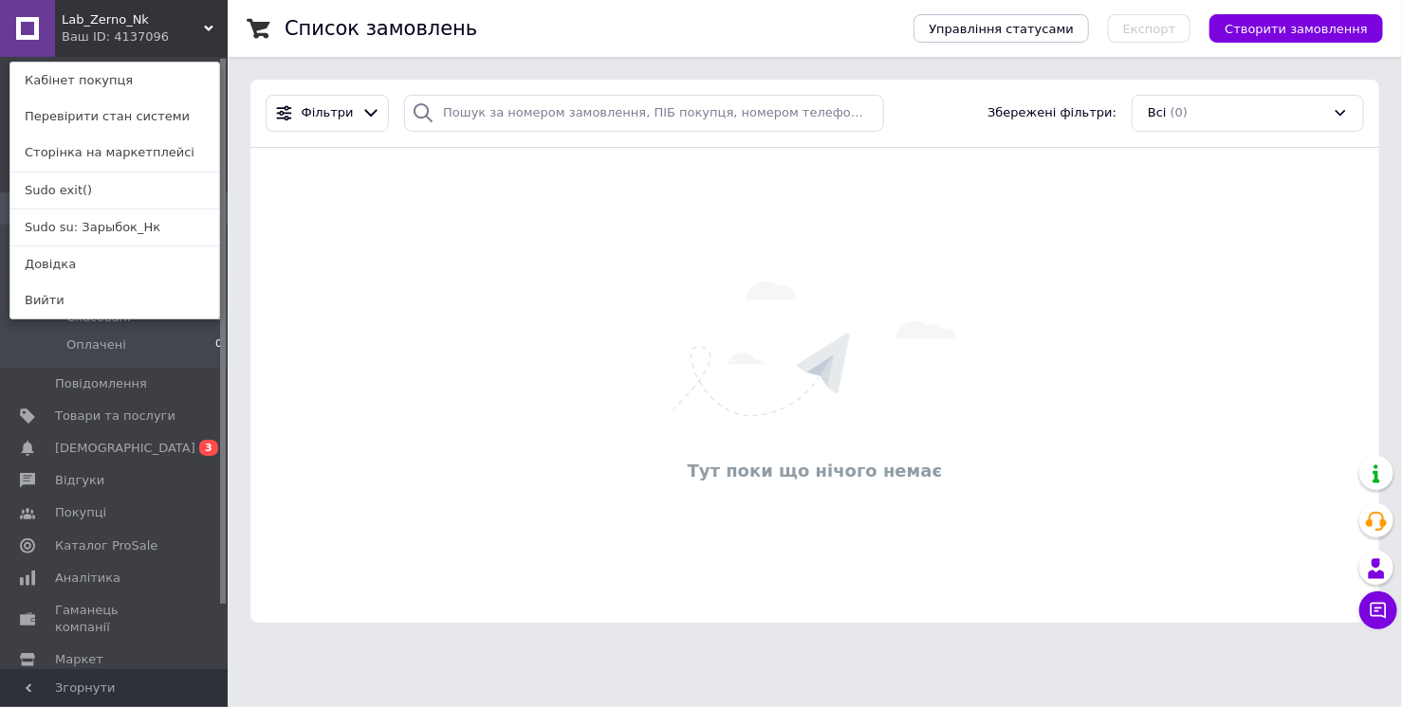
click at [170, 29] on div "Lab_Zerno_Nk Ваш ID: 4137096 Кабінет покупця Перевірити стан системи Сторінка н…" at bounding box center [114, 28] width 228 height 57
